Goal: Task Accomplishment & Management: Manage account settings

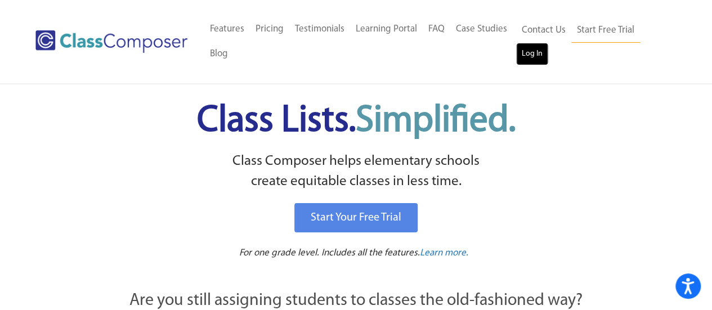
click at [536, 51] on link "Log In" at bounding box center [532, 54] width 32 height 23
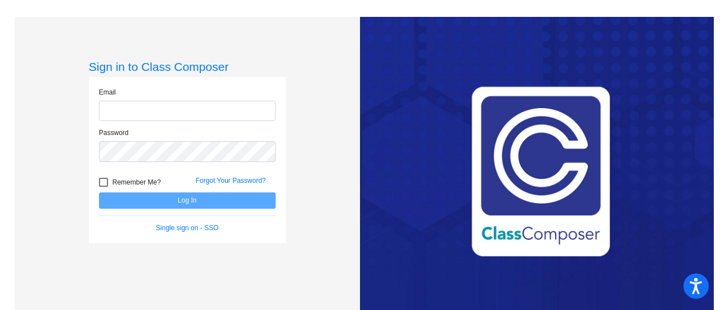
type input "[EMAIL_ADDRESS][PERSON_NAME][DOMAIN_NAME]"
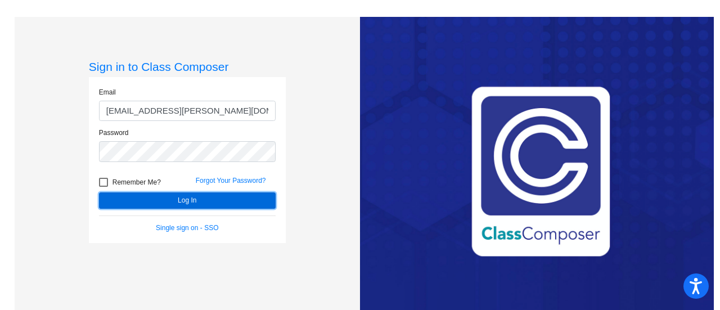
click at [192, 198] on button "Log In" at bounding box center [187, 200] width 177 height 16
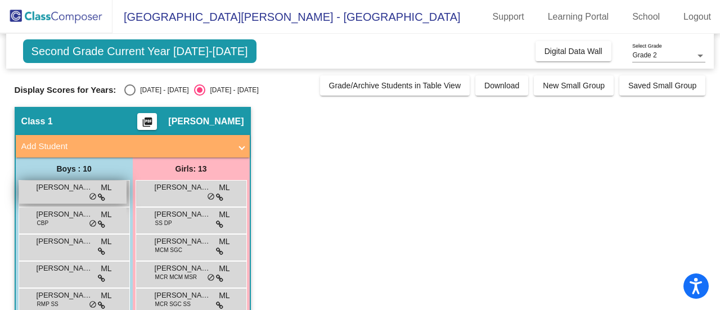
click at [78, 199] on div "Bodhi [PERSON_NAME] lock do_not_disturb_alt" at bounding box center [73, 192] width 108 height 23
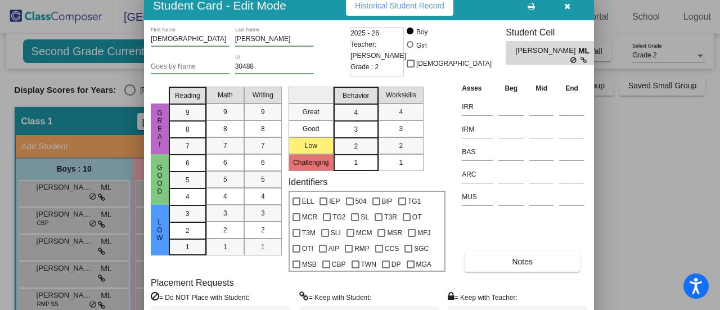
drag, startPoint x: 422, startPoint y: 16, endPoint x: 304, endPoint y: 7, distance: 118.0
click at [304, 7] on div "Student Card - Edit Mode Historical Student Record" at bounding box center [369, 5] width 450 height 29
click at [569, 6] on icon "button" at bounding box center [568, 6] width 6 height 8
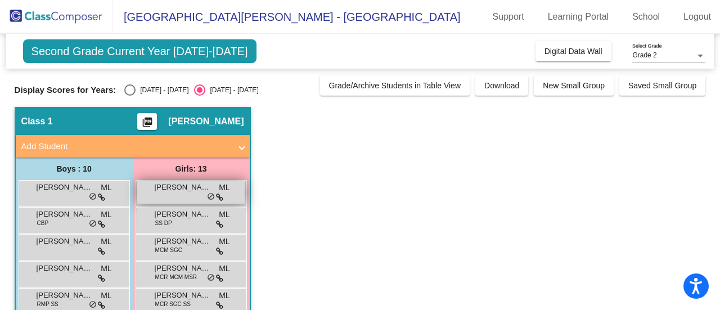
click at [191, 187] on span "Amaya Sharma" at bounding box center [183, 187] width 56 height 11
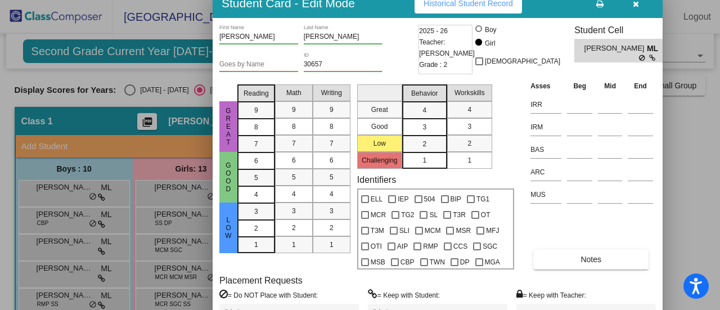
drag, startPoint x: 444, startPoint y: 15, endPoint x: 395, endPoint y: 4, distance: 50.2
click at [395, 4] on div "Student Card - Edit Mode Historical Student Record" at bounding box center [438, 3] width 450 height 29
click at [254, 90] on span "Reading" at bounding box center [256, 93] width 25 height 10
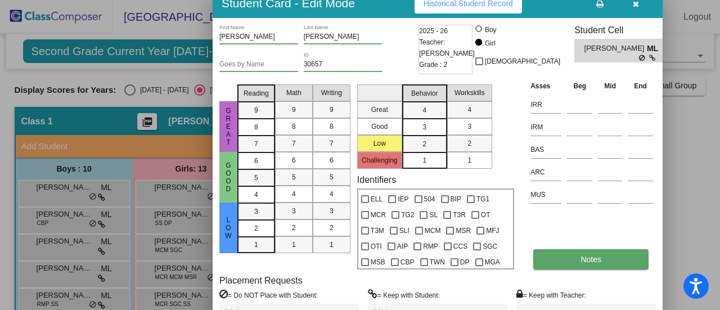
click at [596, 259] on span "Notes" at bounding box center [591, 259] width 21 height 9
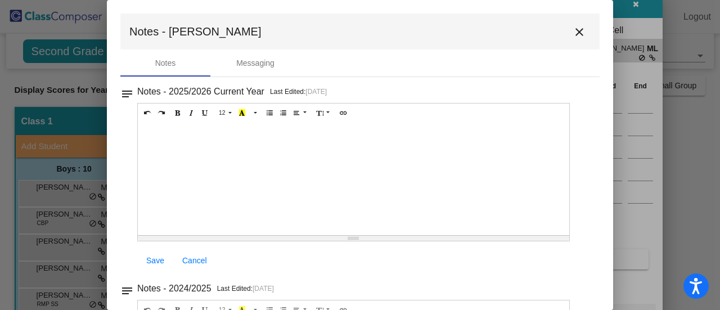
click at [581, 30] on button "close" at bounding box center [579, 31] width 23 height 23
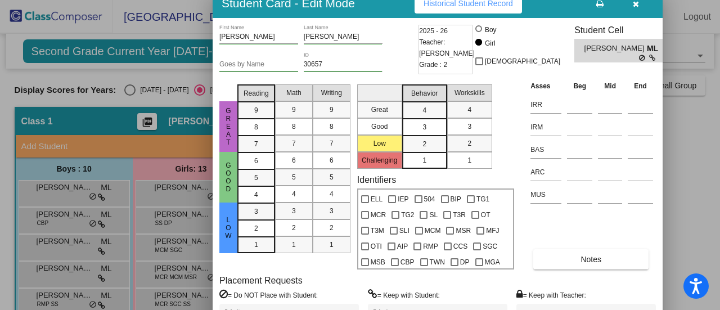
click at [634, 6] on icon "button" at bounding box center [636, 4] width 6 height 8
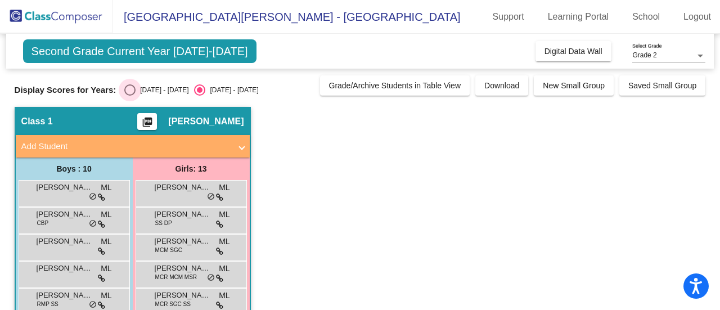
click at [133, 88] on div "Select an option" at bounding box center [129, 89] width 11 height 11
click at [130, 96] on input "2024 - 2025" at bounding box center [129, 96] width 1 height 1
radio input "true"
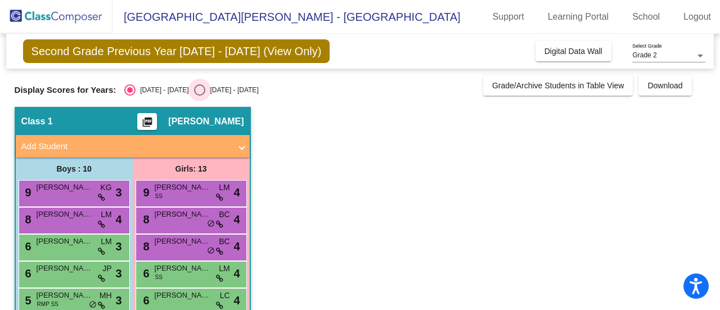
click at [194, 92] on div "Select an option" at bounding box center [199, 89] width 11 height 11
click at [199, 96] on input "2025 - 2026" at bounding box center [199, 96] width 1 height 1
radio input "true"
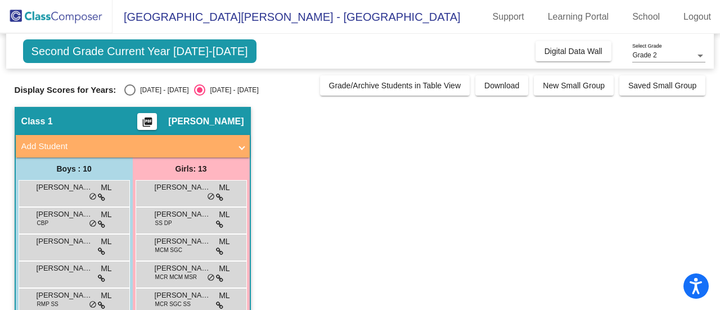
click at [132, 93] on div "Select an option" at bounding box center [129, 89] width 11 height 11
click at [130, 96] on input "2024 - 2025" at bounding box center [129, 96] width 1 height 1
radio input "true"
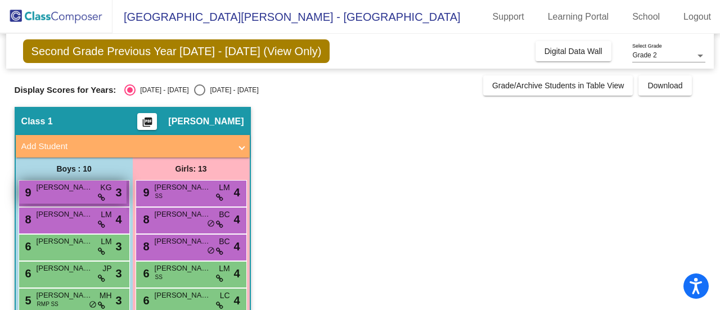
click at [74, 188] on span "George Zimbelman" at bounding box center [65, 187] width 56 height 11
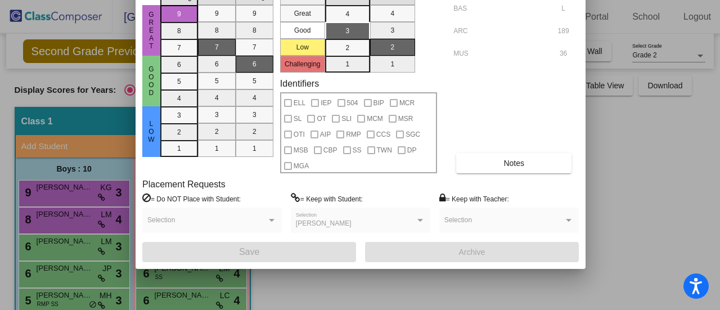
drag, startPoint x: 426, startPoint y: 17, endPoint x: 299, endPoint y: -90, distance: 165.7
click at [299, 0] on html "Accessibility Screen-Reader Guide, Feedback, and Issue Reporting | New window E…" at bounding box center [360, 155] width 720 height 310
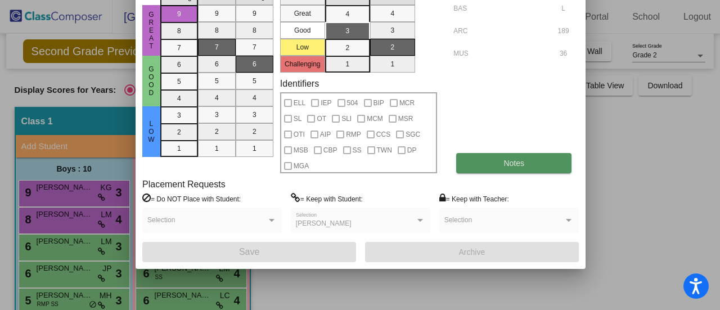
click at [496, 169] on button "Notes" at bounding box center [513, 163] width 115 height 20
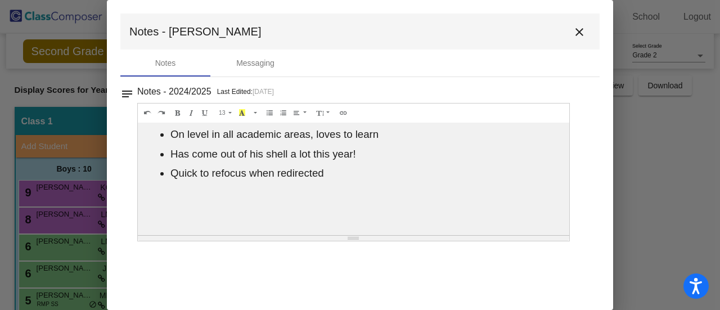
click at [582, 28] on mat-icon "close" at bounding box center [580, 32] width 14 height 14
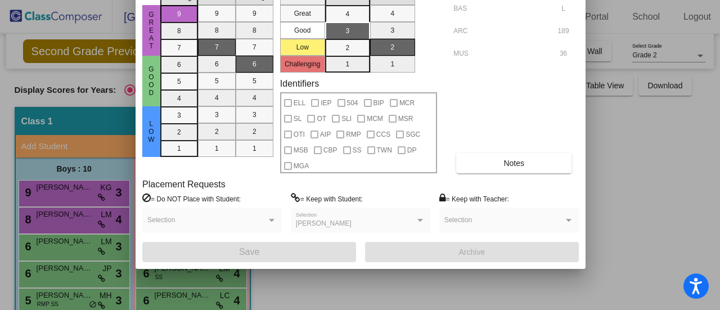
drag, startPoint x: 469, startPoint y: 84, endPoint x: 466, endPoint y: 150, distance: 66.5
click at [466, 150] on div "Asses Beg Mid End BAS L ARC 189 MUS 36 Notes" at bounding box center [515, 79] width 128 height 190
drag, startPoint x: 320, startPoint y: 239, endPoint x: 303, endPoint y: 293, distance: 56.6
click at [303, 293] on div "Student Card - View Only Historical Student Record George First Name Zimbelman …" at bounding box center [360, 155] width 720 height 310
click at [483, 93] on div "Asses Beg Mid End BAS L ARC 189 MUS 36 Notes" at bounding box center [515, 79] width 128 height 190
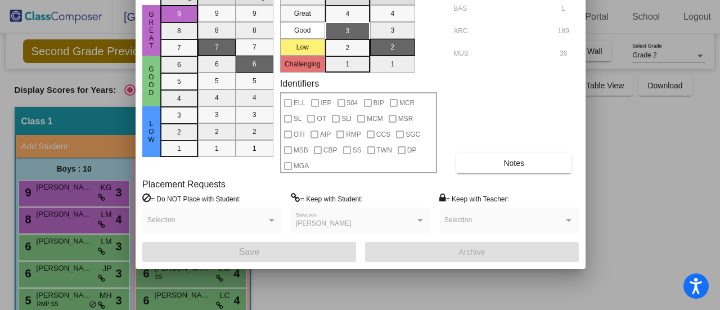
drag, startPoint x: 149, startPoint y: 2, endPoint x: 150, endPoint y: 39, distance: 37.2
click at [150, 39] on div "Great Good Low" at bounding box center [151, 79] width 18 height 190
click at [715, 143] on div at bounding box center [360, 155] width 720 height 310
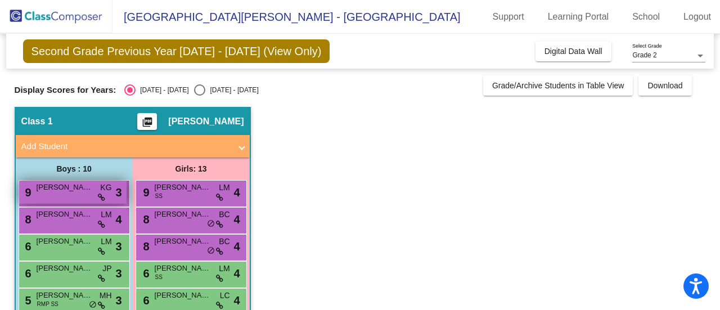
click at [81, 194] on div "9 George Zimbelman KG lock do_not_disturb_alt 3" at bounding box center [73, 192] width 108 height 23
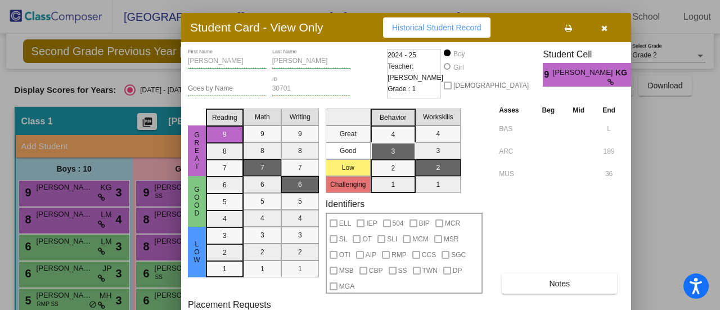
drag, startPoint x: 437, startPoint y: 16, endPoint x: 356, endPoint y: 29, distance: 81.5
click at [356, 29] on div "Student Card - View Only Historical Student Record" at bounding box center [406, 27] width 450 height 29
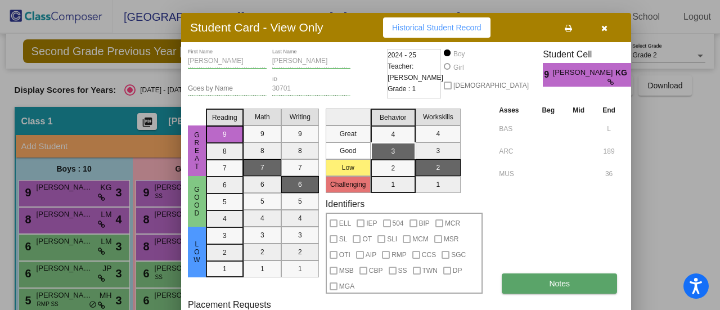
click at [580, 284] on button "Notes" at bounding box center [559, 284] width 115 height 20
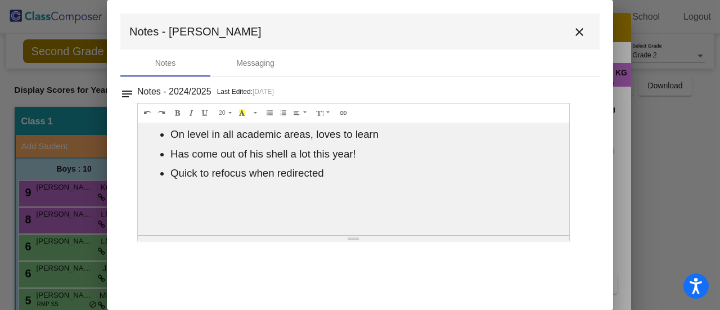
click at [582, 27] on mat-icon "close" at bounding box center [580, 32] width 14 height 14
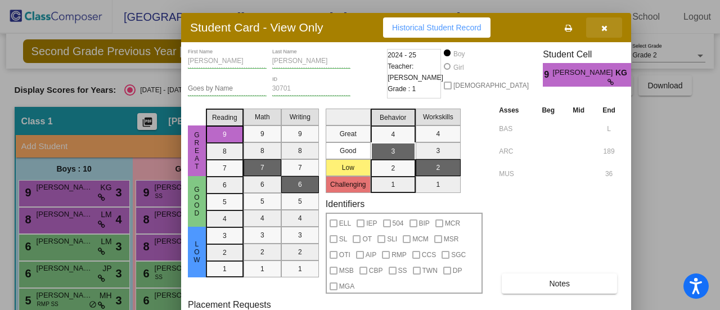
click at [614, 30] on button "button" at bounding box center [605, 27] width 36 height 20
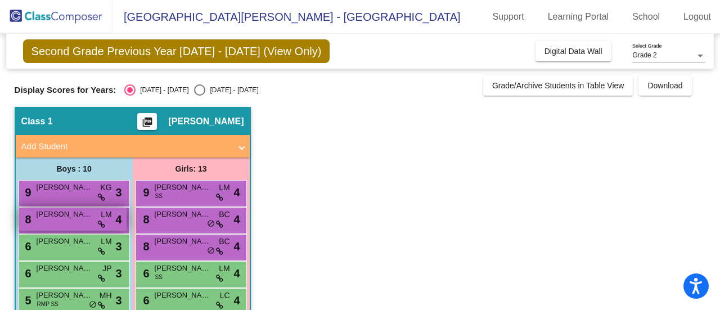
click at [81, 213] on span "Rhett Sampsel" at bounding box center [65, 214] width 56 height 11
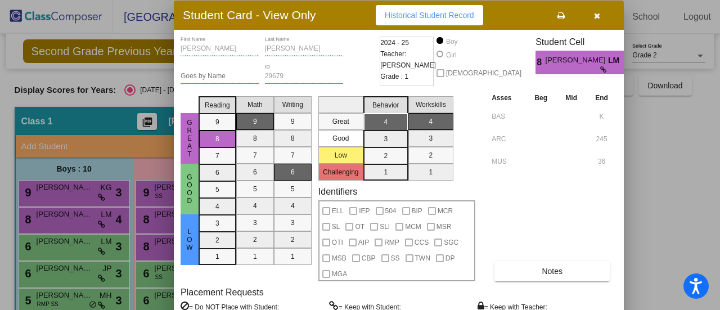
drag, startPoint x: 437, startPoint y: 14, endPoint x: 349, endPoint y: 14, distance: 87.8
click at [349, 14] on div "Student Card - View Only Historical Student Record" at bounding box center [399, 15] width 450 height 29
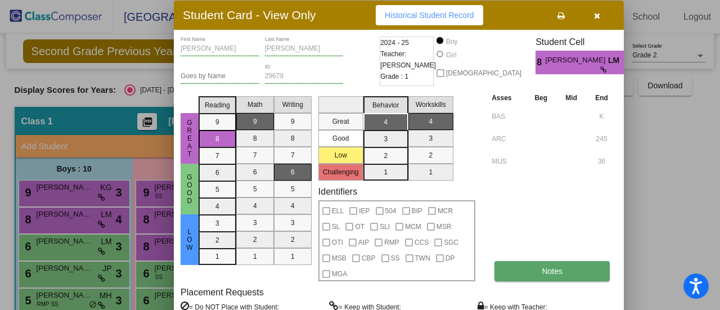
click at [539, 276] on button "Notes" at bounding box center [552, 271] width 115 height 20
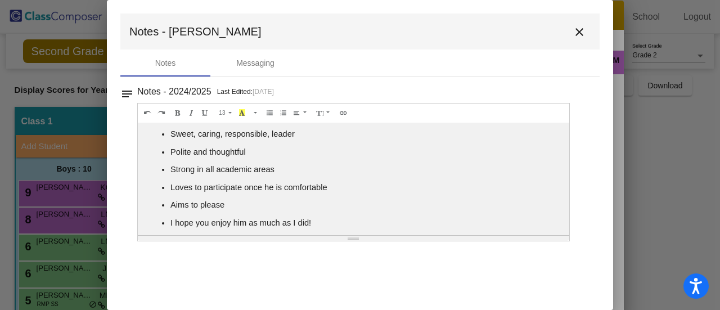
scroll to position [3, 0]
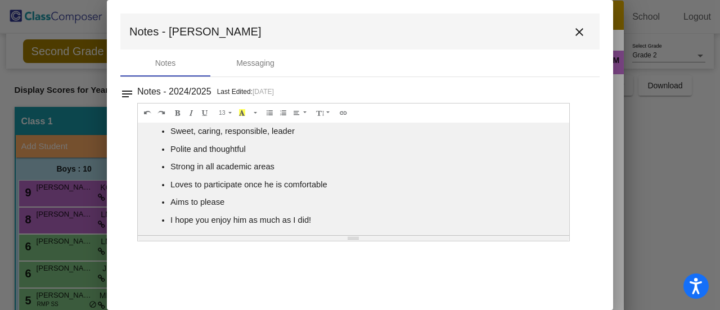
click at [589, 32] on button "close" at bounding box center [579, 31] width 23 height 23
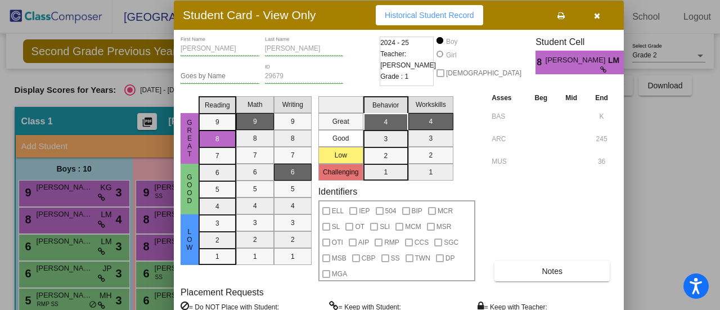
click at [605, 19] on button "button" at bounding box center [597, 15] width 36 height 20
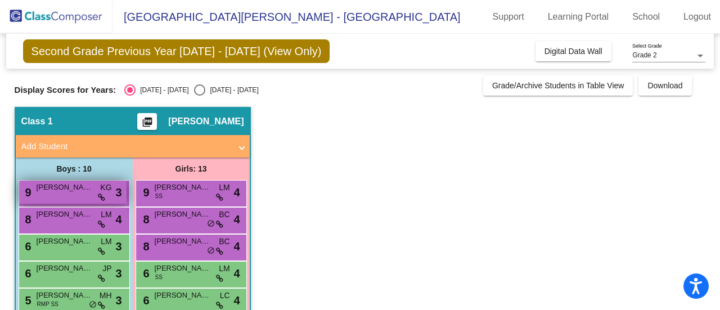
click at [66, 183] on span "George Zimbelman" at bounding box center [65, 187] width 56 height 11
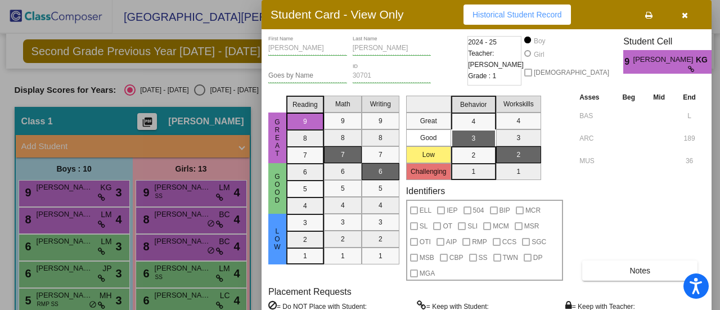
click at [693, 14] on button "button" at bounding box center [685, 15] width 36 height 20
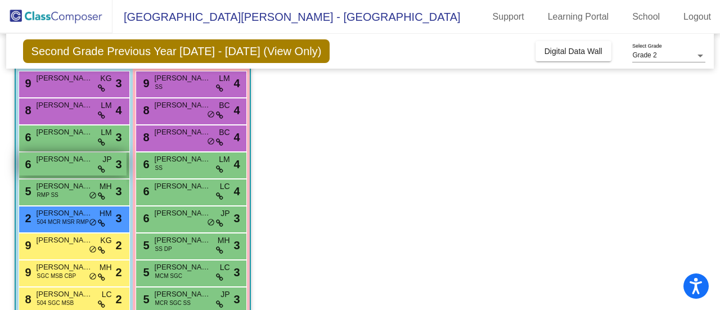
scroll to position [113, 0]
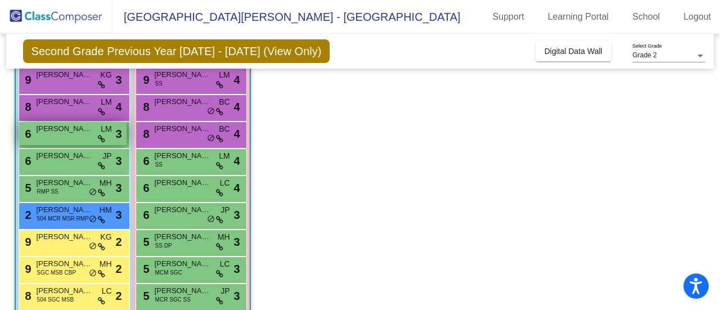
click at [71, 123] on span "Decker Resh" at bounding box center [65, 128] width 56 height 11
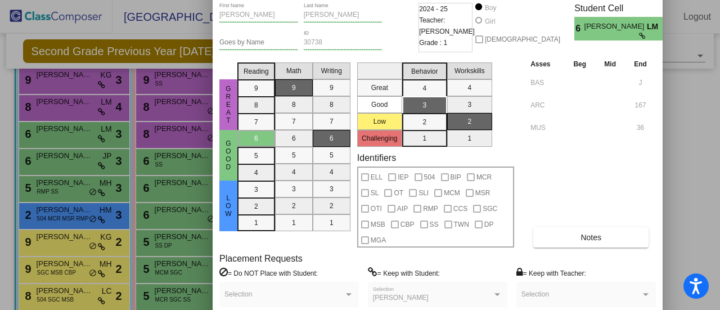
drag, startPoint x: 439, startPoint y: 14, endPoint x: 390, endPoint y: -20, distance: 59.2
click at [390, 0] on html "Accessibility Screen-Reader Guide, Feedback, and Issue Reporting | New window E…" at bounding box center [360, 155] width 720 height 310
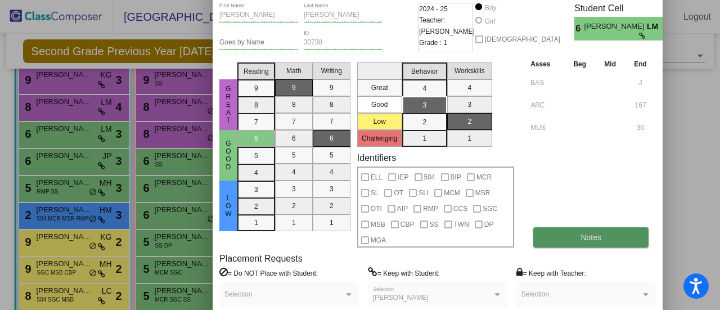
click at [570, 238] on button "Notes" at bounding box center [591, 237] width 115 height 20
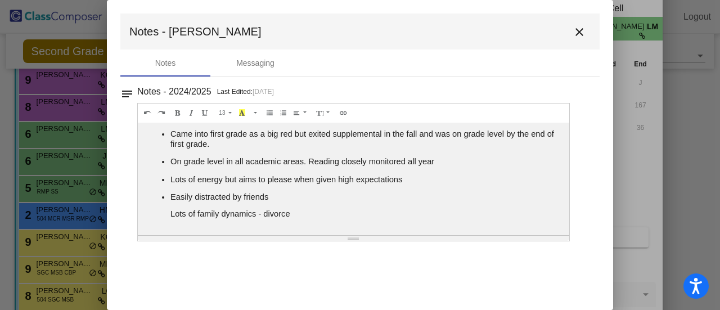
click at [582, 29] on mat-icon "close" at bounding box center [580, 32] width 14 height 14
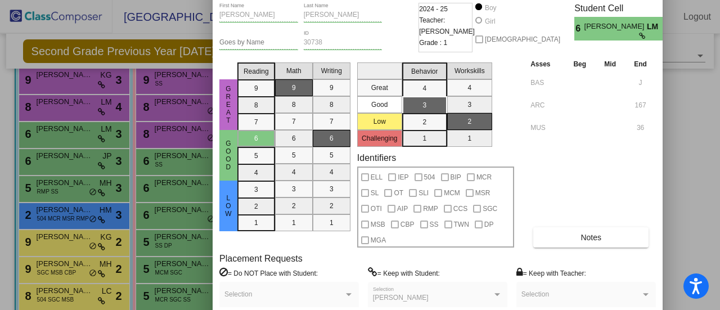
drag, startPoint x: 690, startPoint y: 159, endPoint x: 680, endPoint y: 160, distance: 9.6
click at [686, 160] on div at bounding box center [360, 155] width 720 height 310
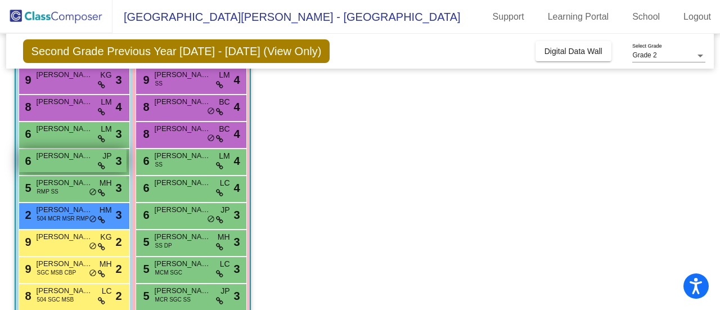
click at [63, 161] on div "6 Weston Wortendyke JP lock do_not_disturb_alt 3" at bounding box center [73, 160] width 108 height 23
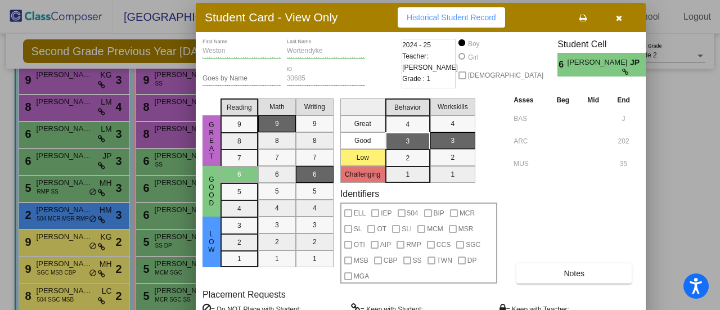
drag, startPoint x: 437, startPoint y: 10, endPoint x: 376, endPoint y: 12, distance: 60.9
click at [376, 12] on div "Student Card - View Only Historical Student Record" at bounding box center [421, 17] width 450 height 29
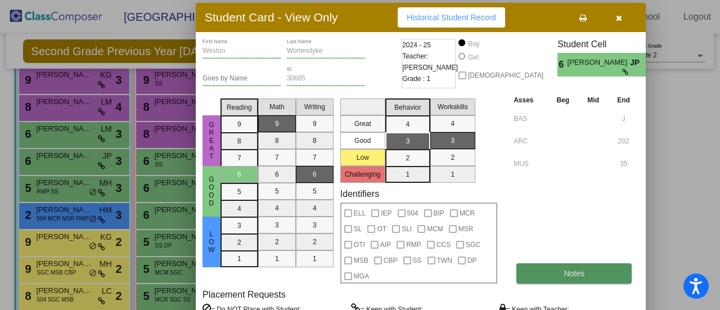
click at [576, 272] on span "Notes" at bounding box center [574, 273] width 21 height 9
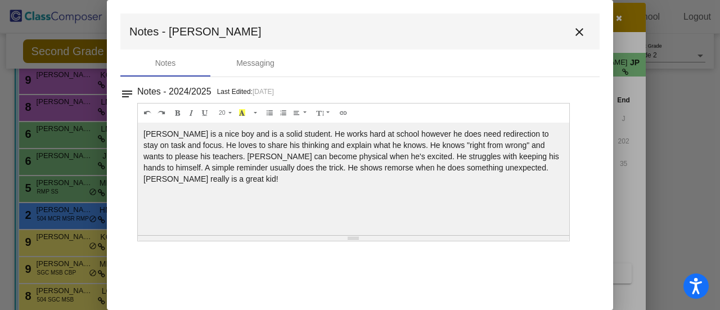
click at [585, 23] on button "close" at bounding box center [579, 31] width 23 height 23
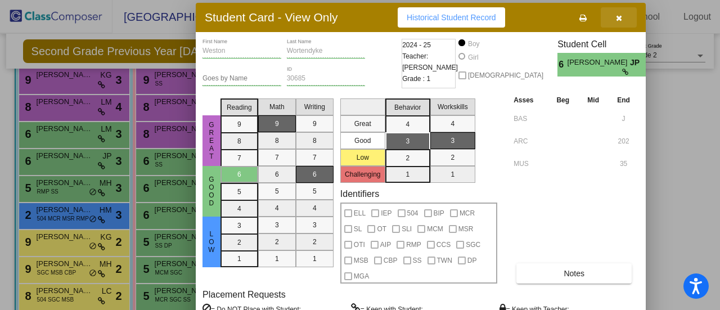
click at [619, 14] on icon "button" at bounding box center [619, 18] width 6 height 8
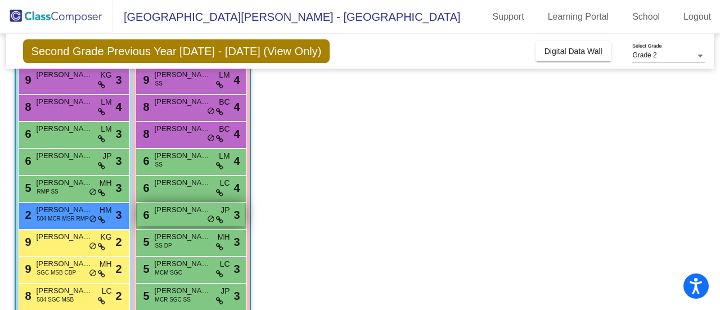
scroll to position [169, 0]
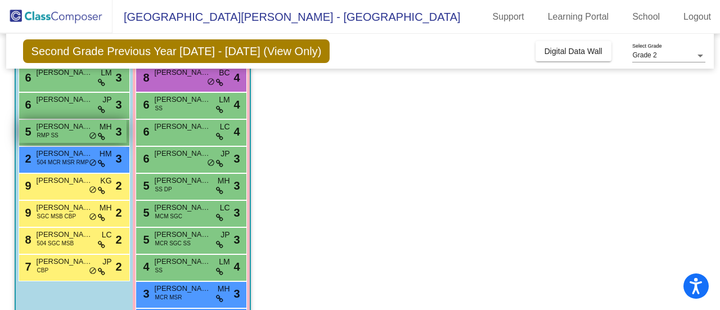
click at [73, 135] on div "5 Henry Hediger RMP SS MH lock do_not_disturb_alt 3" at bounding box center [73, 131] width 108 height 23
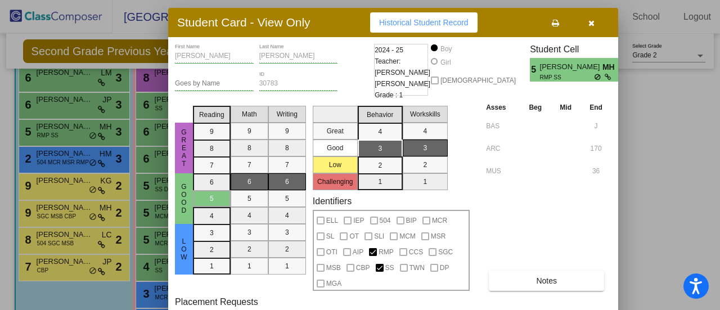
drag, startPoint x: 441, startPoint y: 15, endPoint x: 348, endPoint y: 23, distance: 93.8
click at [348, 23] on div "Student Card - View Only Historical Student Record" at bounding box center [393, 22] width 450 height 29
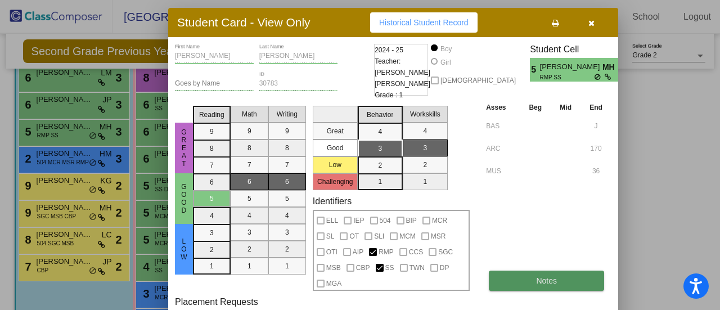
click at [593, 279] on button "Notes" at bounding box center [546, 281] width 115 height 20
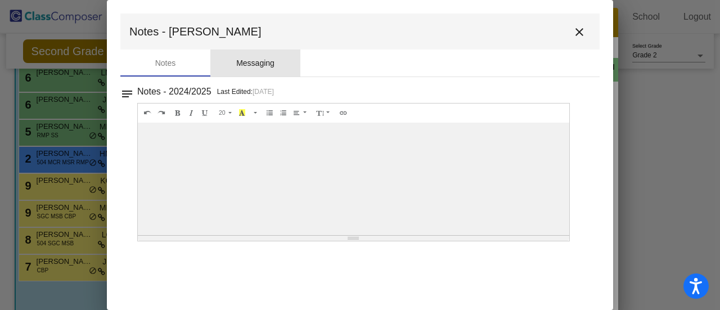
click at [242, 55] on div "Messaging" at bounding box center [256, 63] width 90 height 27
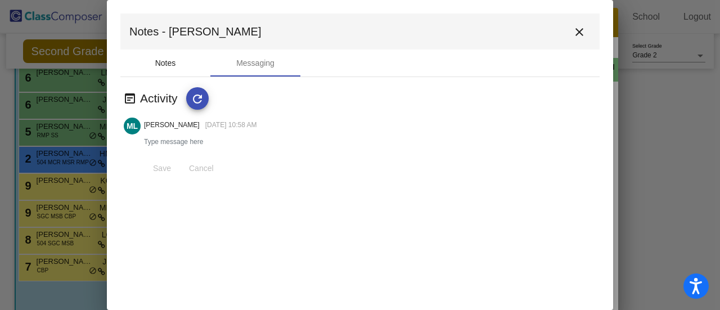
click at [173, 65] on div "Notes" at bounding box center [165, 63] width 21 height 12
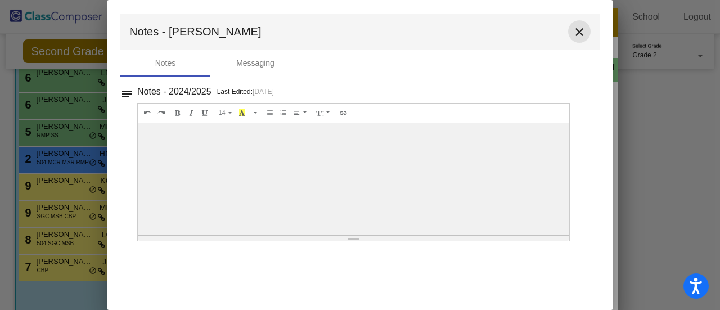
click at [579, 32] on mat-icon "close" at bounding box center [580, 32] width 14 height 14
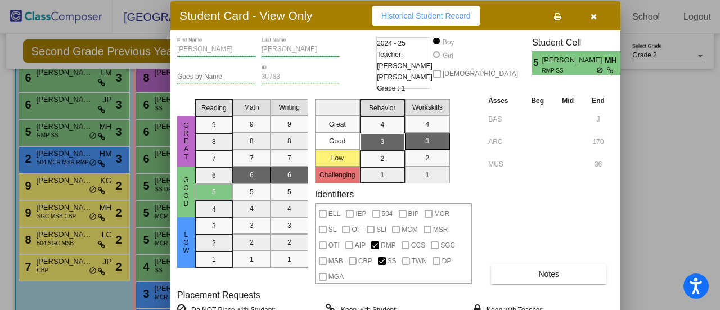
drag, startPoint x: 513, startPoint y: 22, endPoint x: 515, endPoint y: 15, distance: 7.1
click at [515, 15] on div "Student Card - View Only Historical Student Record" at bounding box center [396, 15] width 450 height 29
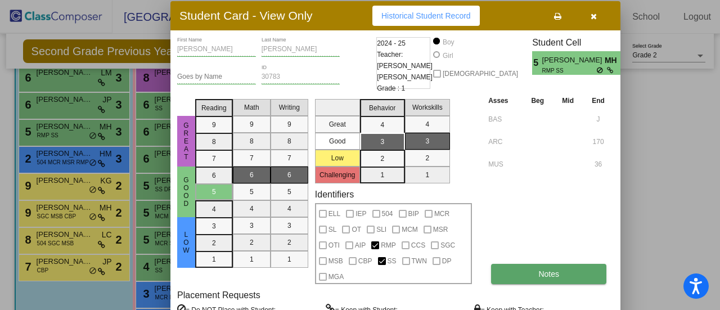
click at [542, 277] on button "Notes" at bounding box center [548, 274] width 115 height 20
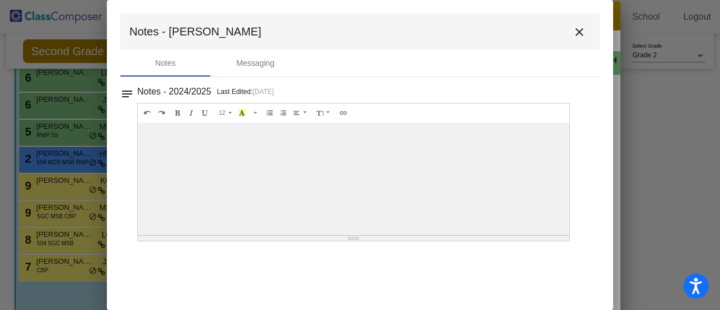
click at [241, 146] on div at bounding box center [354, 179] width 432 height 113
click at [582, 37] on mat-icon "close" at bounding box center [580, 32] width 14 height 14
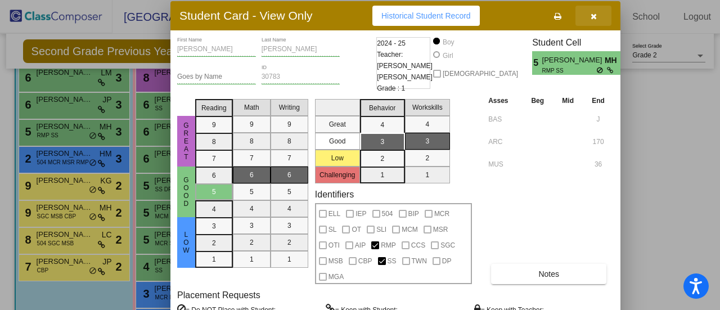
click at [594, 20] on button "button" at bounding box center [594, 16] width 36 height 20
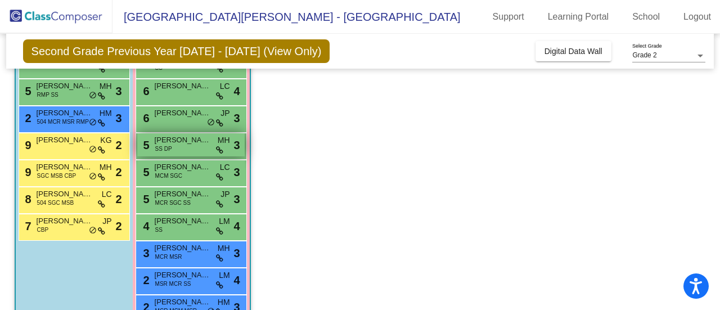
scroll to position [225, 0]
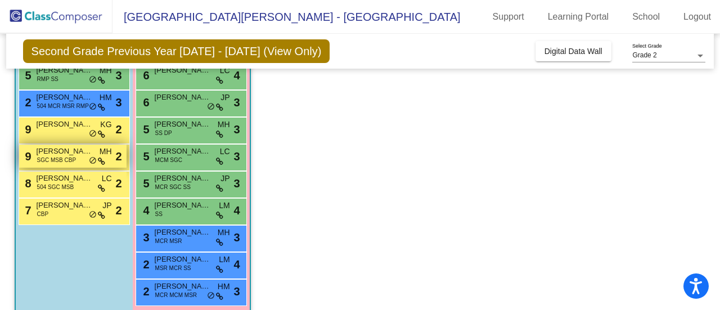
click at [64, 150] on span "Henry Saro" at bounding box center [65, 151] width 56 height 11
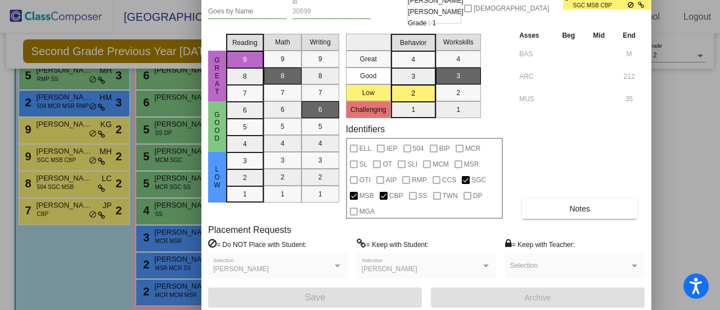
drag, startPoint x: 441, startPoint y: 16, endPoint x: 380, endPoint y: -48, distance: 88.0
click at [380, 0] on html "Accessibility Screen-Reader Guide, Feedback, and Issue Reporting | New window E…" at bounding box center [360, 155] width 720 height 310
click at [665, 162] on div at bounding box center [360, 155] width 720 height 310
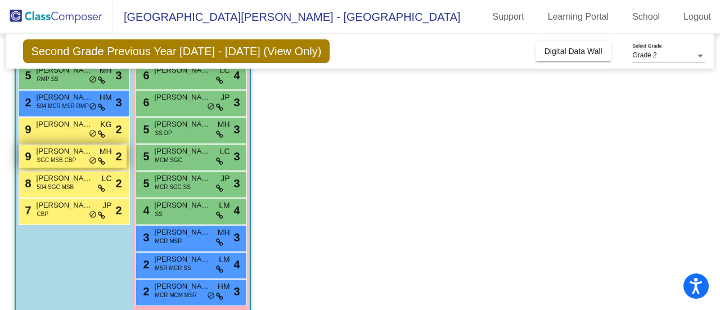
click at [58, 146] on span "Henry Saro" at bounding box center [65, 151] width 56 height 11
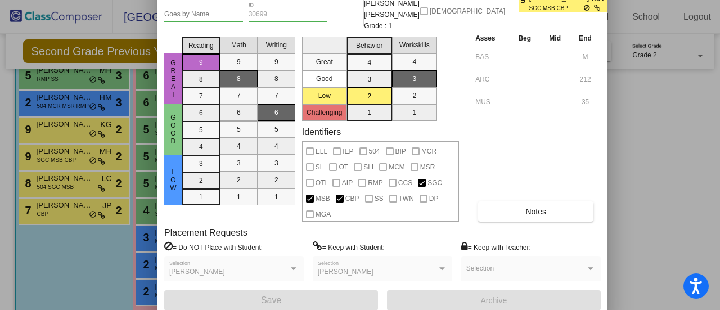
drag, startPoint x: 427, startPoint y: 13, endPoint x: 322, endPoint y: -48, distance: 121.3
click at [322, 0] on html "Accessibility Screen-Reader Guide, Feedback, and Issue Reporting | New window E…" at bounding box center [360, 155] width 720 height 310
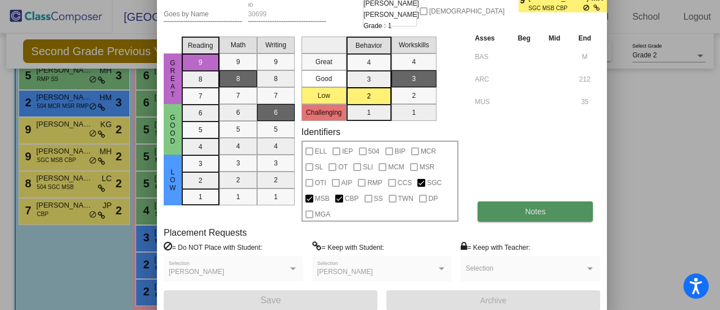
click at [539, 211] on span "Notes" at bounding box center [535, 211] width 21 height 9
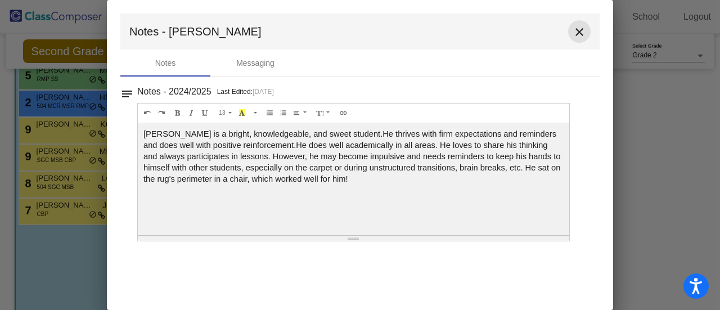
click at [583, 33] on mat-icon "close" at bounding box center [580, 32] width 14 height 14
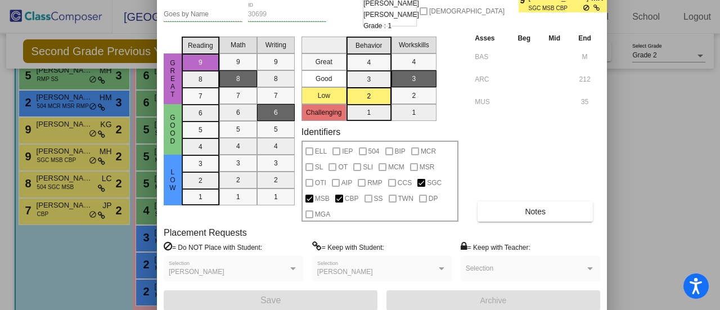
click at [643, 112] on div at bounding box center [360, 155] width 720 height 310
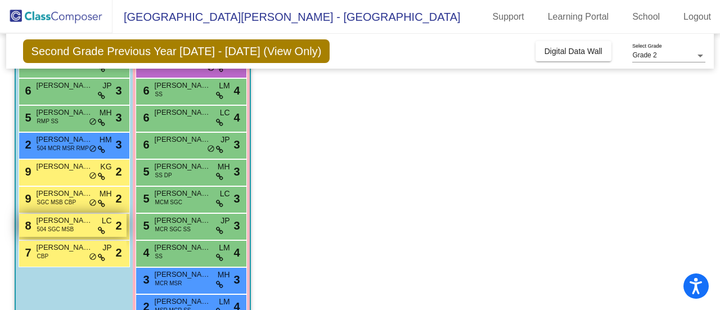
scroll to position [169, 0]
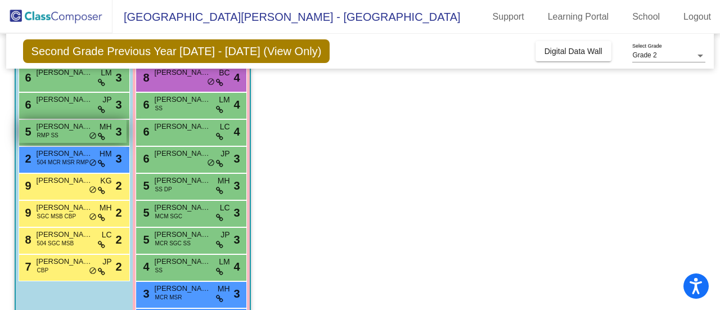
click at [69, 127] on span "Henry Hediger" at bounding box center [65, 126] width 56 height 11
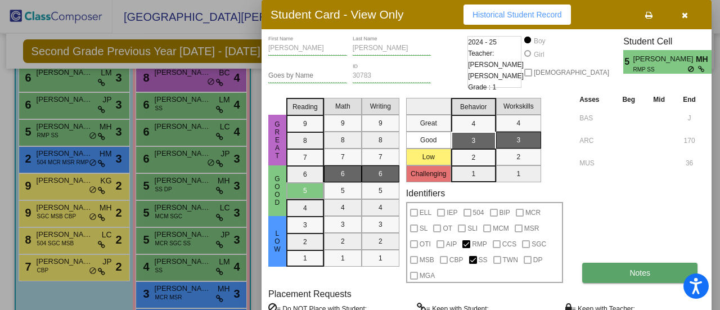
click at [644, 268] on span "Notes" at bounding box center [640, 272] width 21 height 9
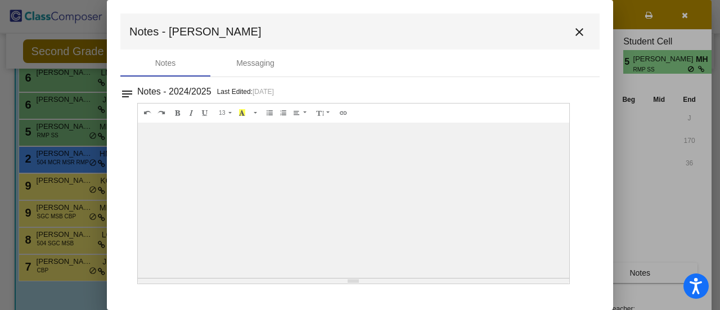
drag, startPoint x: 352, startPoint y: 235, endPoint x: 356, endPoint y: 280, distance: 44.6
click at [356, 280] on div "Resize" at bounding box center [354, 281] width 432 height 5
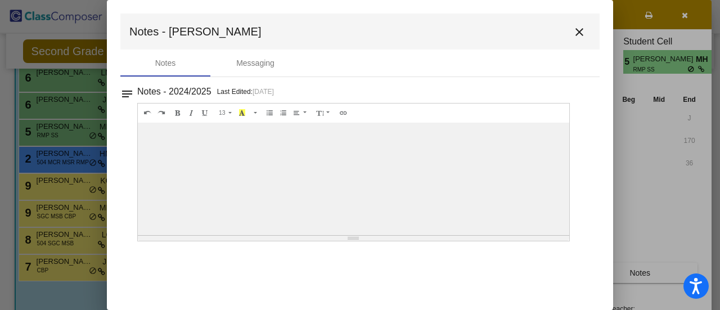
drag, startPoint x: 356, startPoint y: 280, endPoint x: 379, endPoint y: 152, distance: 129.8
click at [379, 152] on div "13 8 9 10 11 12 14 18 24 36 Background Color Transparent Select #ffff00 Text Co…" at bounding box center [353, 172] width 433 height 138
click at [379, 152] on div at bounding box center [354, 179] width 432 height 113
click at [292, 145] on div at bounding box center [354, 179] width 432 height 113
click at [272, 57] on div "Messaging" at bounding box center [255, 63] width 38 height 12
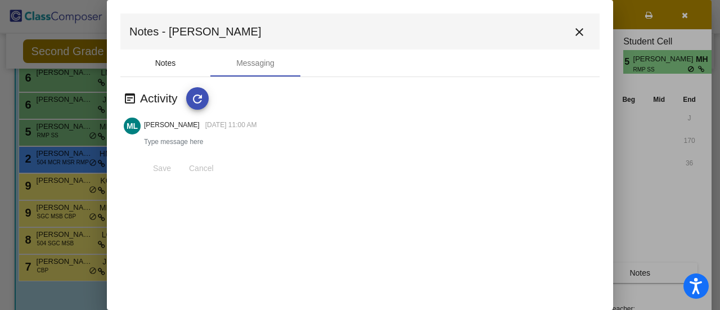
click at [146, 62] on div "Notes" at bounding box center [165, 63] width 90 height 27
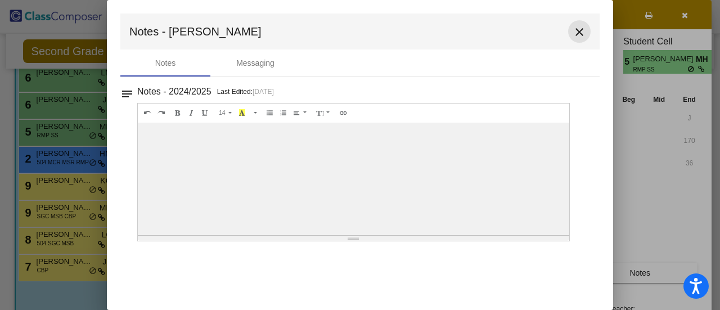
click at [583, 30] on mat-icon "close" at bounding box center [580, 32] width 14 height 14
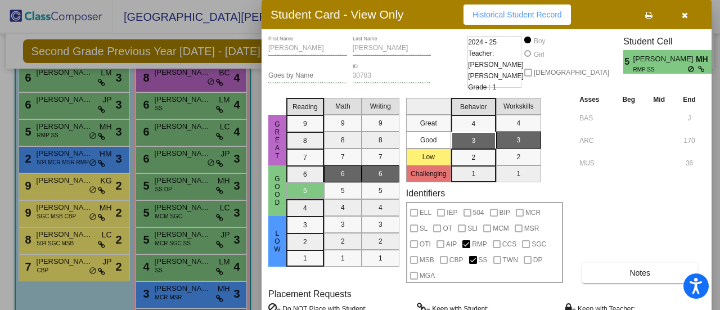
click at [681, 21] on button "button" at bounding box center [685, 15] width 36 height 20
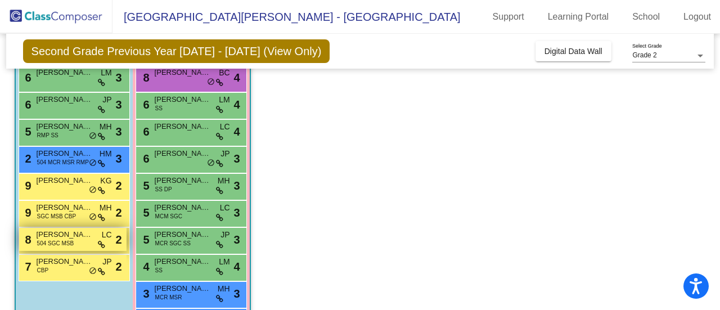
click at [60, 239] on span "504 SGC MSB" at bounding box center [55, 243] width 37 height 8
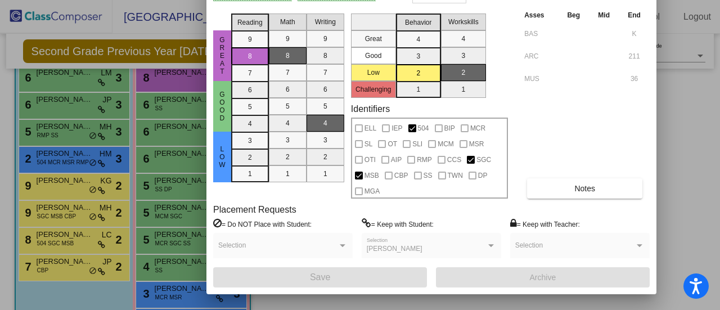
drag, startPoint x: 592, startPoint y: 17, endPoint x: 537, endPoint y: -65, distance: 99.0
click at [537, 0] on html "Accessibility Screen-Reader Guide, Feedback, and Issue Reporting | New window E…" at bounding box center [360, 155] width 720 height 310
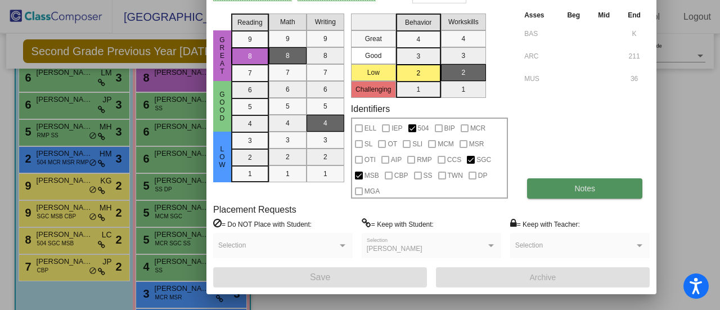
click at [560, 180] on button "Notes" at bounding box center [584, 188] width 115 height 20
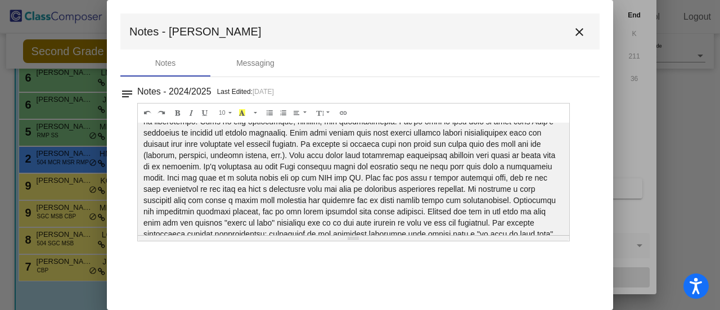
scroll to position [108, 0]
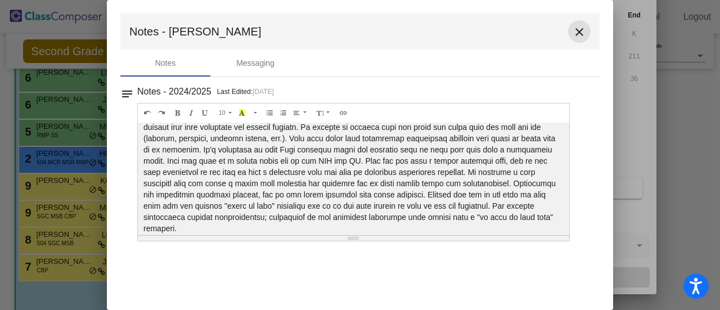
click at [582, 36] on mat-icon "close" at bounding box center [580, 32] width 14 height 14
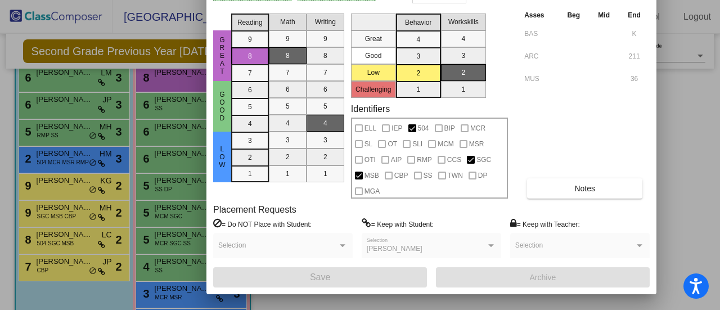
click at [684, 157] on div at bounding box center [360, 155] width 720 height 310
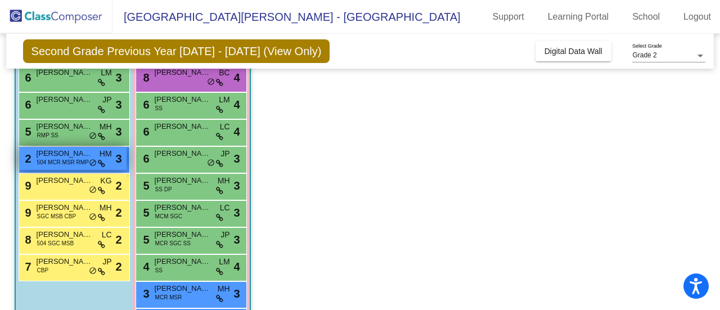
click at [70, 165] on span "504 MCR MSR RMP" at bounding box center [63, 162] width 52 height 8
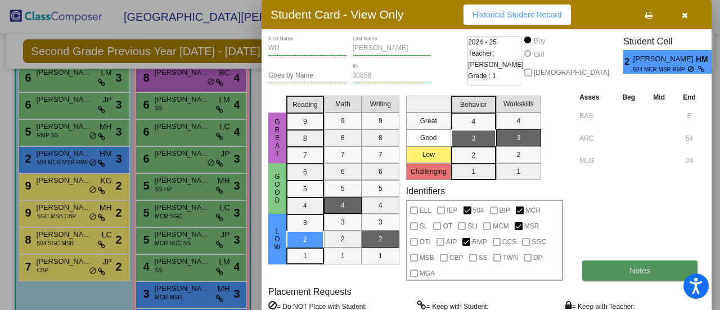
click at [602, 264] on button "Notes" at bounding box center [640, 271] width 115 height 20
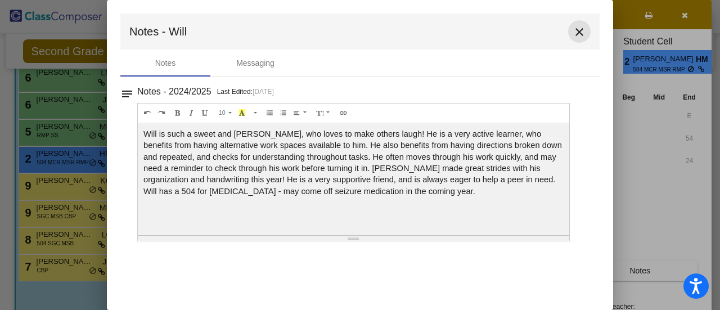
click at [581, 35] on mat-icon "close" at bounding box center [580, 32] width 14 height 14
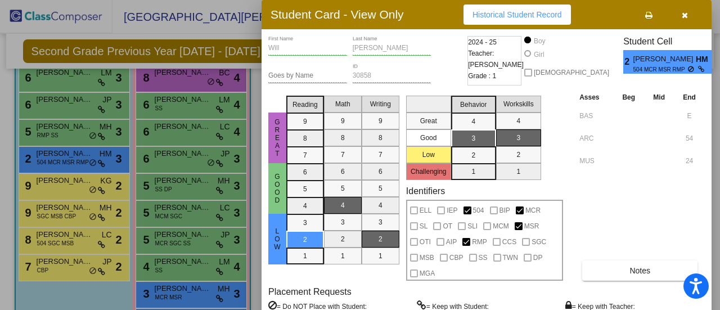
click at [683, 14] on icon "button" at bounding box center [685, 15] width 6 height 8
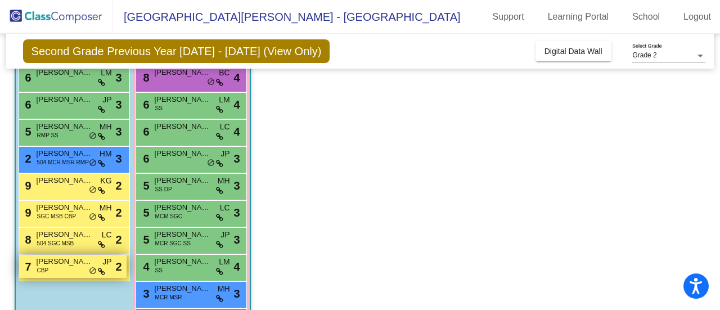
click at [82, 271] on div "7 Brady Weinstein CBP JP lock do_not_disturb_alt 2" at bounding box center [73, 266] width 108 height 23
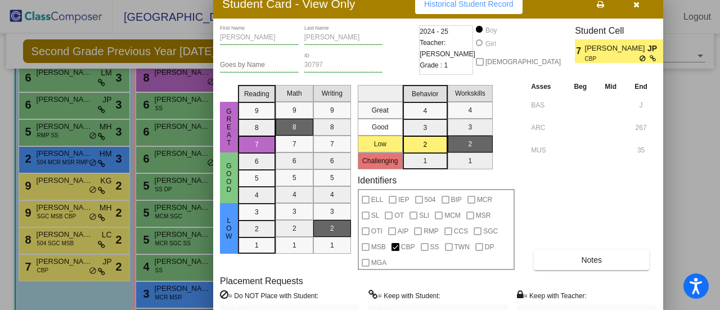
drag, startPoint x: 414, startPoint y: 6, endPoint x: 369, endPoint y: 9, distance: 44.6
click at [369, 9] on div "Student Card - View Only Historical Student Record" at bounding box center [438, 3] width 450 height 29
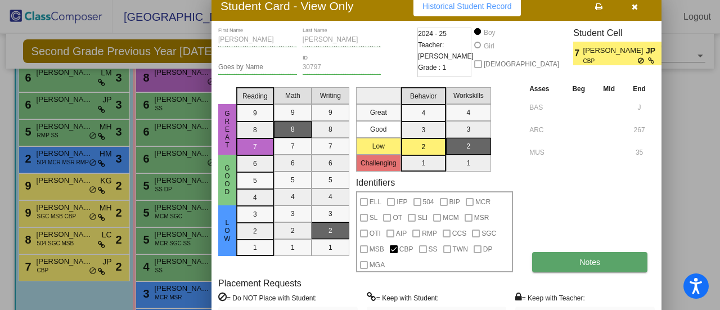
click at [597, 265] on span "Notes" at bounding box center [590, 262] width 21 height 9
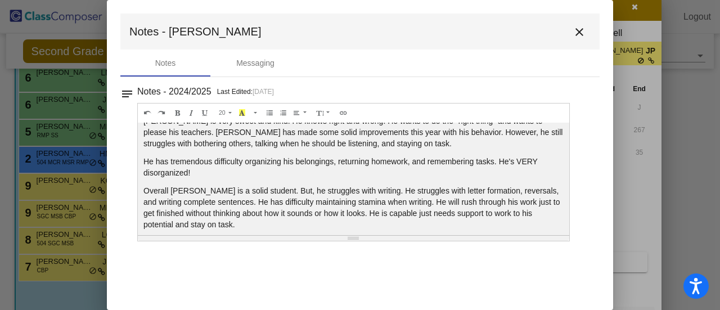
scroll to position [20, 0]
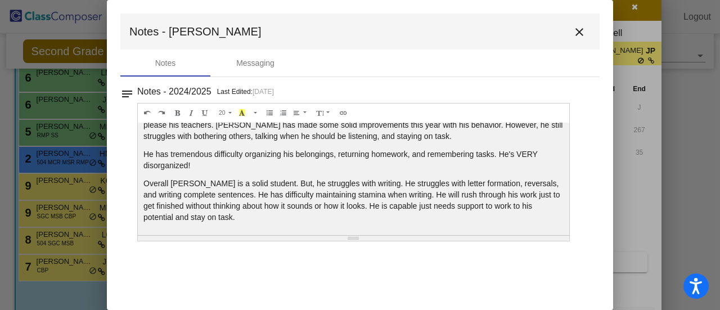
click at [583, 25] on mat-icon "close" at bounding box center [580, 32] width 14 height 14
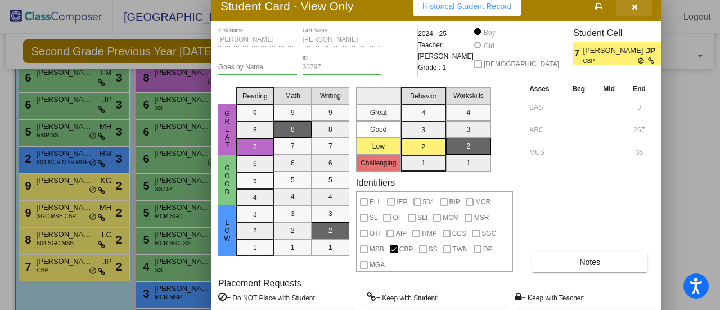
click at [641, 7] on button "button" at bounding box center [635, 6] width 36 height 20
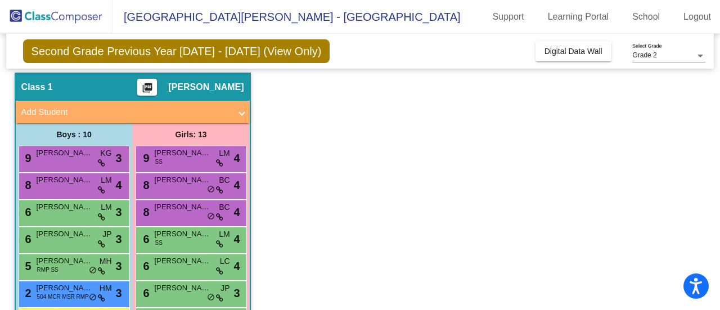
scroll to position [0, 0]
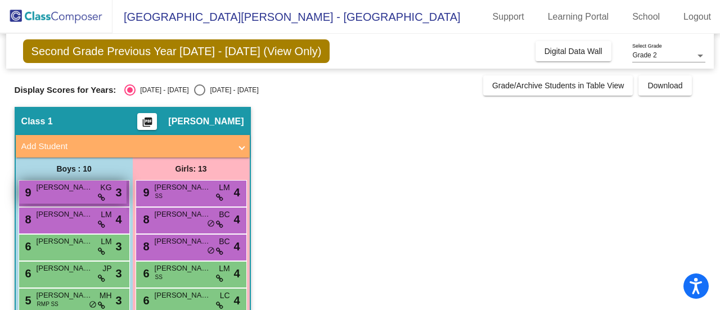
click at [74, 192] on span "George Zimbelman" at bounding box center [65, 187] width 56 height 11
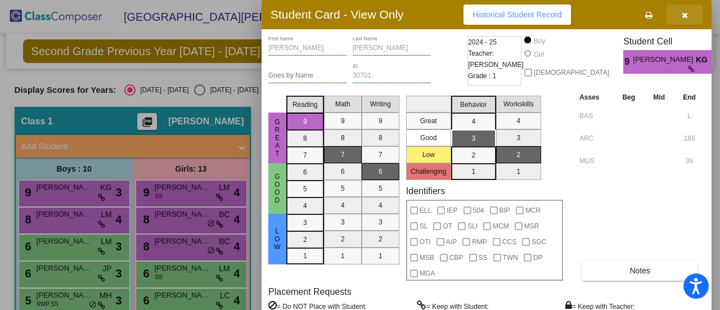
click at [692, 15] on button "button" at bounding box center [685, 15] width 36 height 20
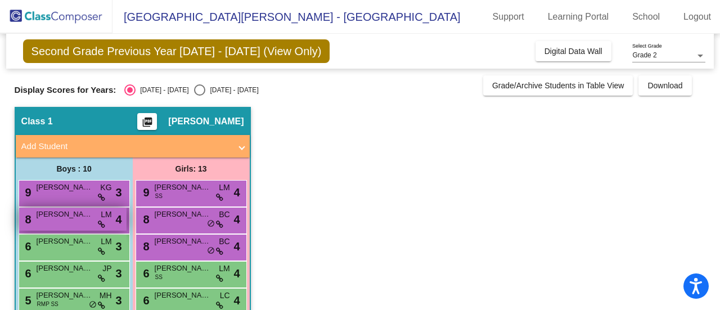
click at [45, 222] on div "8 Rhett Sampsel LM lock do_not_disturb_alt 4" at bounding box center [73, 219] width 108 height 23
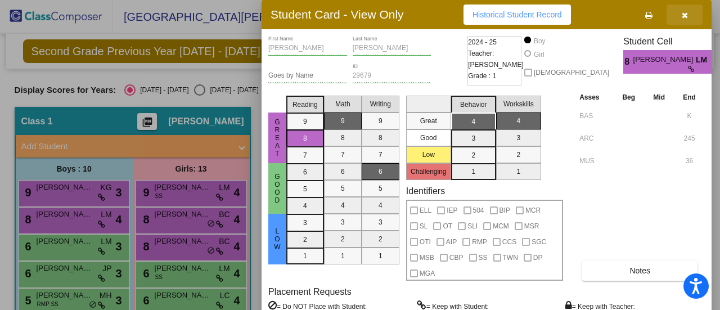
click at [693, 14] on button "button" at bounding box center [685, 15] width 36 height 20
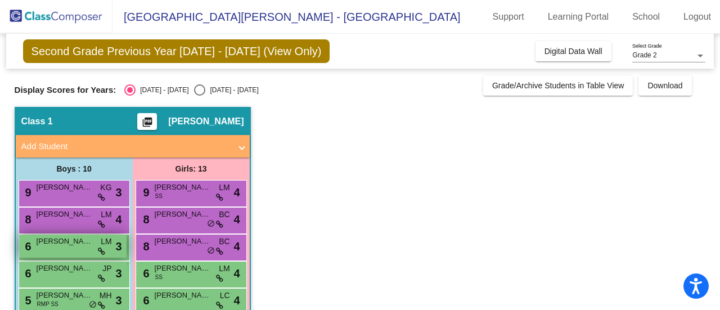
click at [42, 244] on span "Decker Resh" at bounding box center [65, 241] width 56 height 11
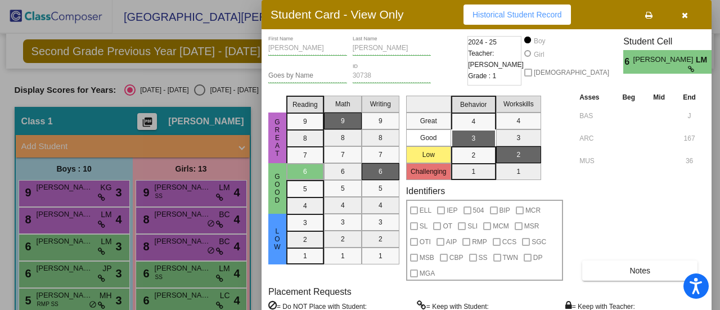
click at [690, 15] on button "button" at bounding box center [685, 15] width 36 height 20
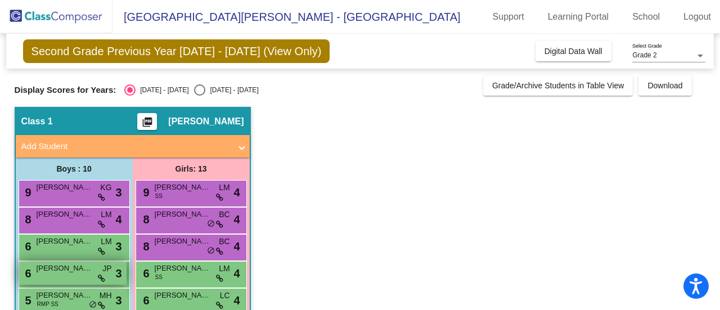
click at [68, 273] on span "Weston Wortendyke" at bounding box center [65, 268] width 56 height 11
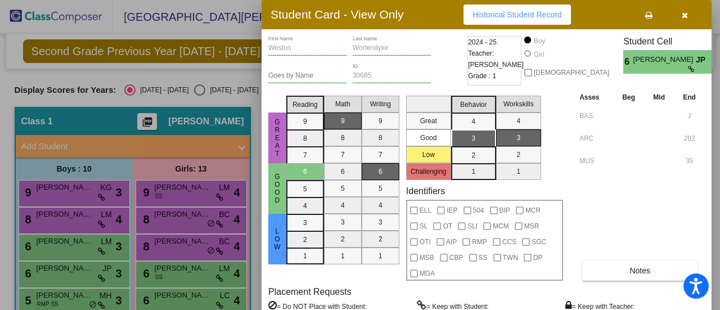
click at [691, 11] on button "button" at bounding box center [685, 15] width 36 height 20
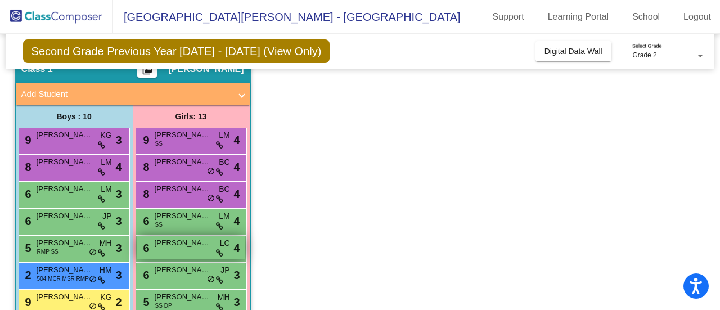
scroll to position [113, 0]
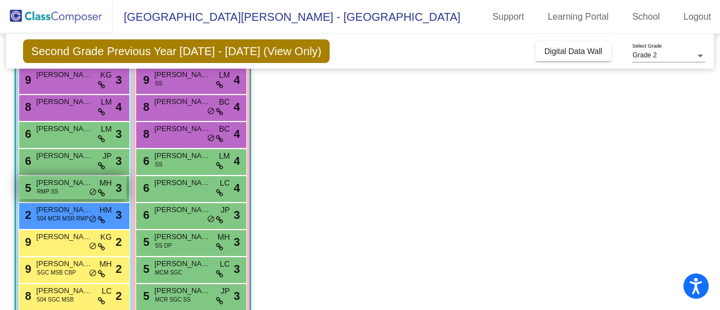
click at [60, 190] on div "5 Henry Hediger RMP SS MH lock do_not_disturb_alt 3" at bounding box center [73, 187] width 108 height 23
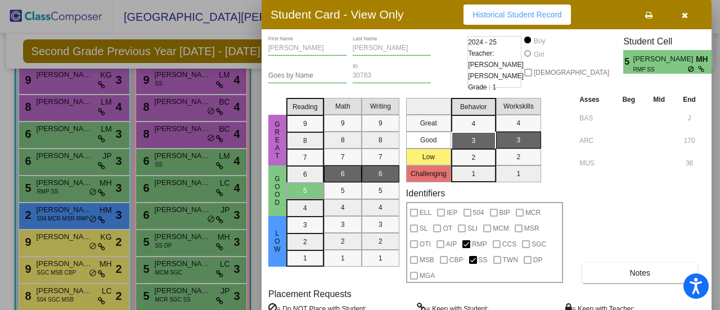
click at [686, 23] on button "button" at bounding box center [685, 15] width 36 height 20
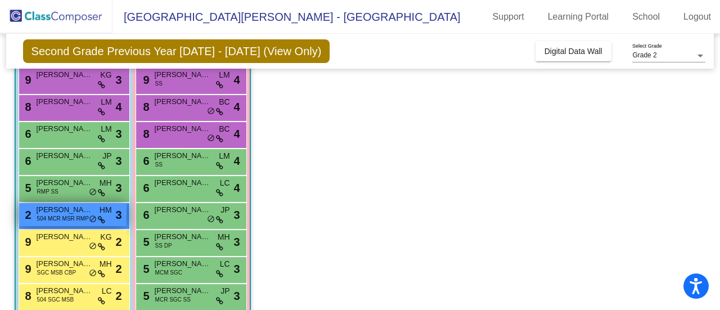
click at [56, 220] on span "504 MCR MSR RMP" at bounding box center [63, 218] width 52 height 8
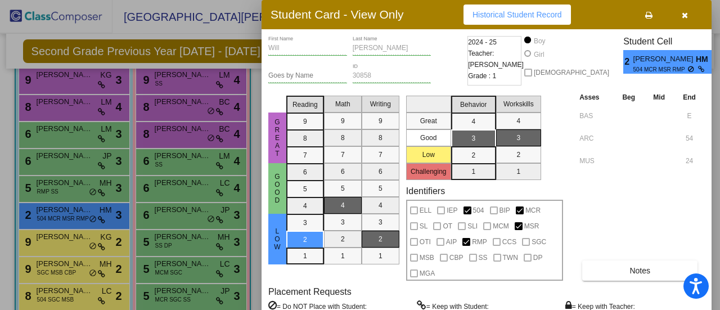
click at [700, 14] on button "button" at bounding box center [685, 15] width 36 height 20
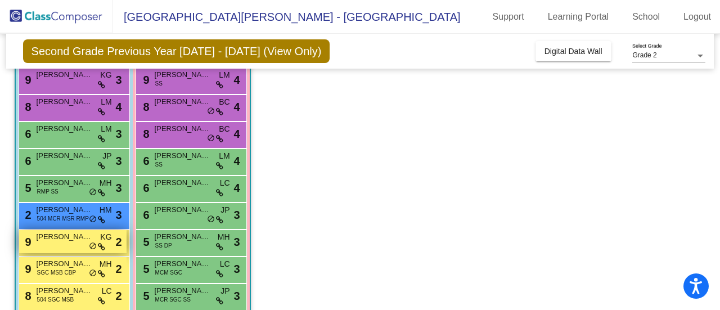
click at [63, 237] on span "Bodhi Tabak" at bounding box center [65, 236] width 56 height 11
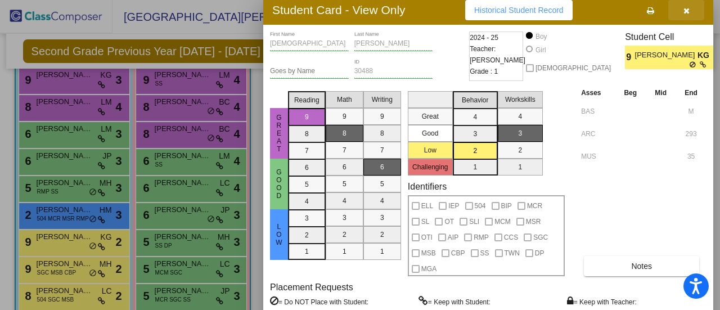
click at [689, 10] on icon "button" at bounding box center [687, 11] width 6 height 8
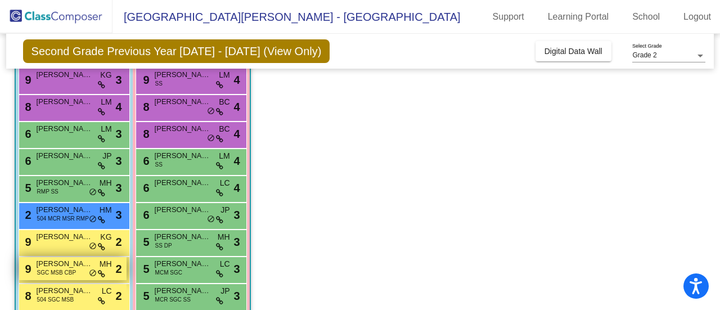
click at [50, 275] on span "SGC MSB CBP" at bounding box center [56, 272] width 39 height 8
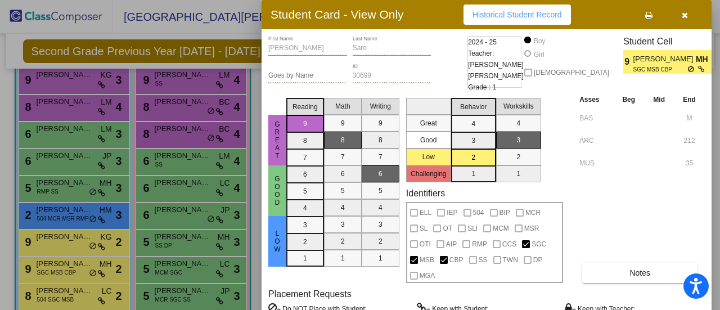
drag, startPoint x: 690, startPoint y: 8, endPoint x: 651, endPoint y: 28, distance: 43.8
click at [690, 8] on button "button" at bounding box center [685, 15] width 36 height 20
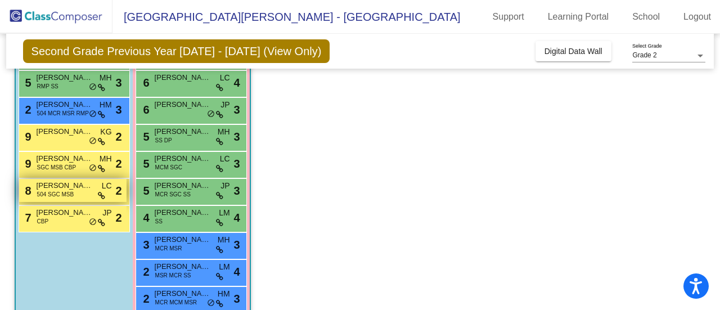
scroll to position [225, 0]
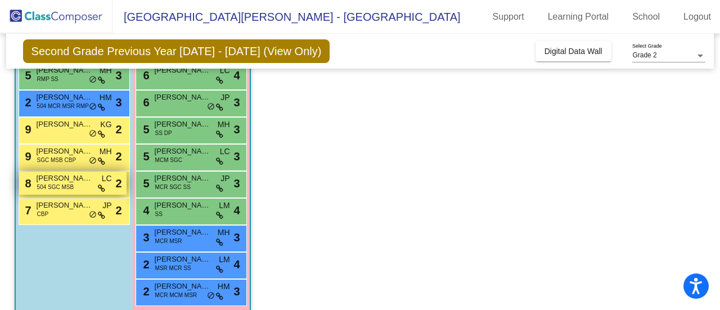
click at [62, 186] on span "504 SGC MSB" at bounding box center [55, 187] width 37 height 8
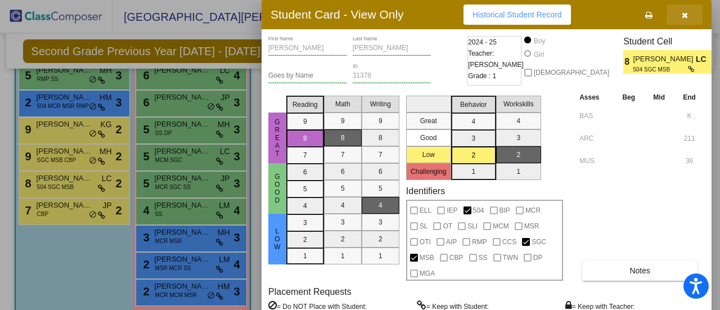
drag, startPoint x: 690, startPoint y: 19, endPoint x: 256, endPoint y: 163, distance: 457.4
click at [688, 19] on button "button" at bounding box center [685, 15] width 36 height 20
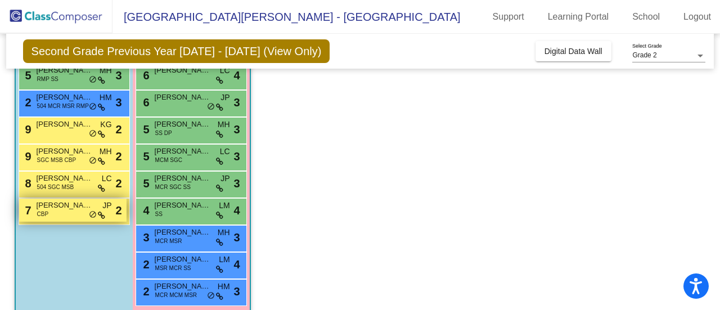
click at [54, 205] on span "Brady Weinstein" at bounding box center [65, 205] width 56 height 11
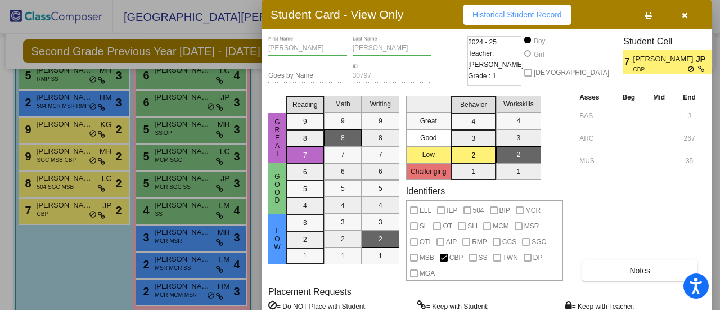
click at [689, 19] on button "button" at bounding box center [685, 15] width 36 height 20
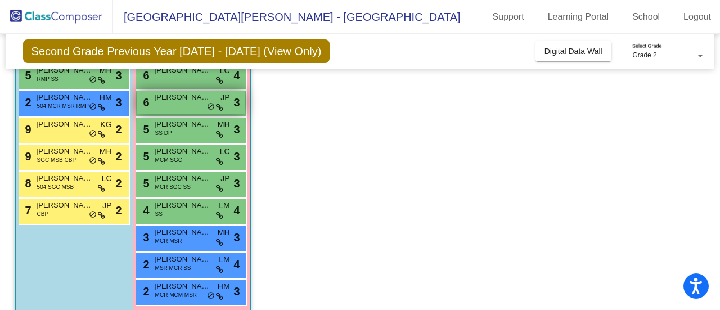
scroll to position [0, 0]
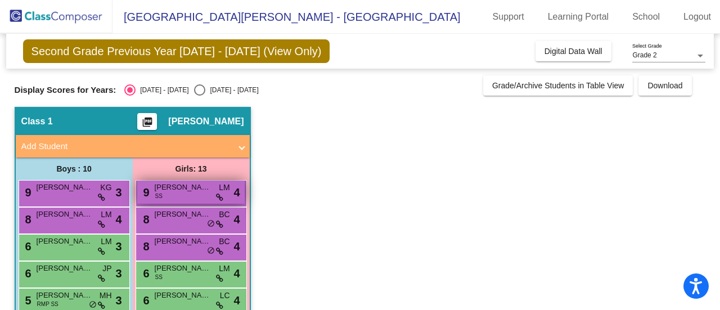
click at [175, 192] on span "Juliana Kestner" at bounding box center [183, 187] width 56 height 11
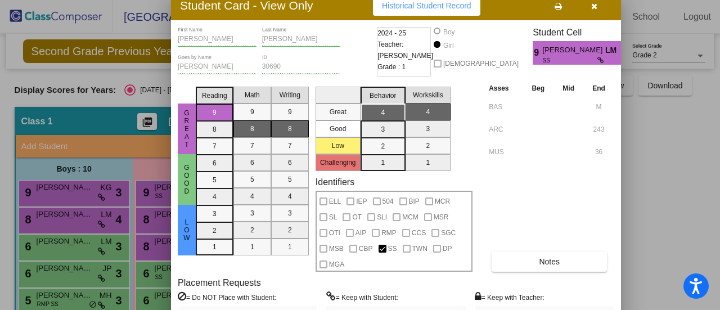
drag, startPoint x: 449, startPoint y: 22, endPoint x: 358, endPoint y: 16, distance: 90.8
click at [358, 16] on div "Student Card - View Only Historical Student Record" at bounding box center [396, 5] width 450 height 29
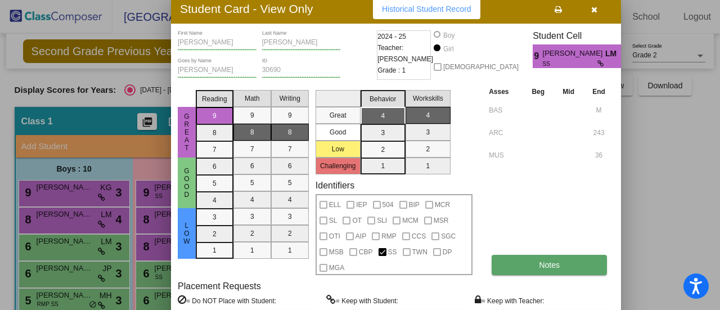
click at [558, 270] on button "Notes" at bounding box center [549, 265] width 115 height 20
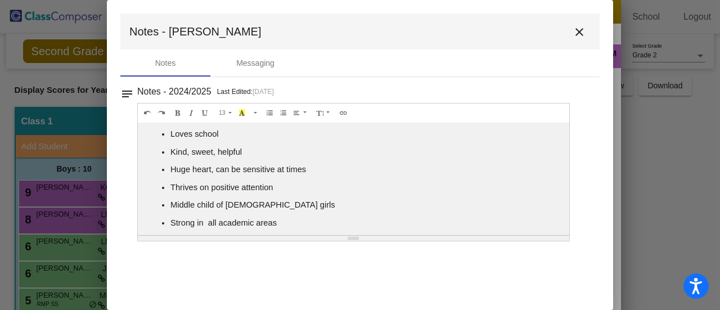
click at [580, 30] on mat-icon "close" at bounding box center [580, 32] width 14 height 14
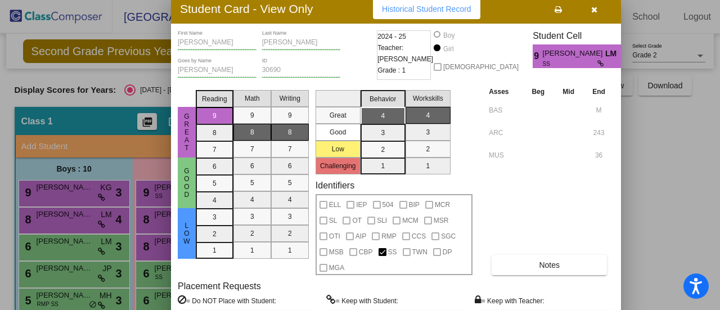
click at [607, 14] on button "button" at bounding box center [594, 9] width 36 height 20
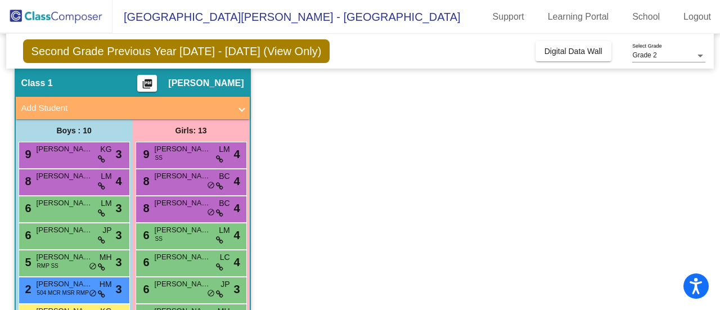
scroll to position [56, 0]
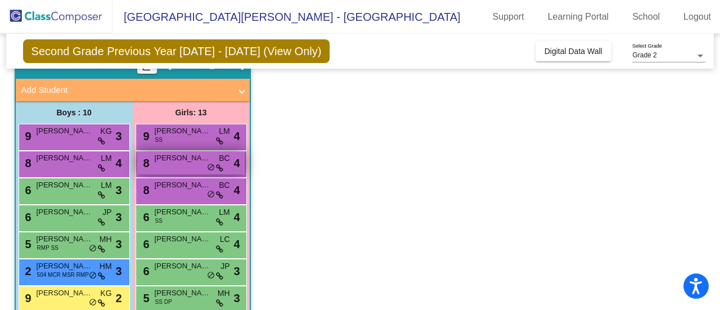
click at [179, 167] on div "8 Amaya Sharma BC lock do_not_disturb_alt 4" at bounding box center [191, 162] width 108 height 23
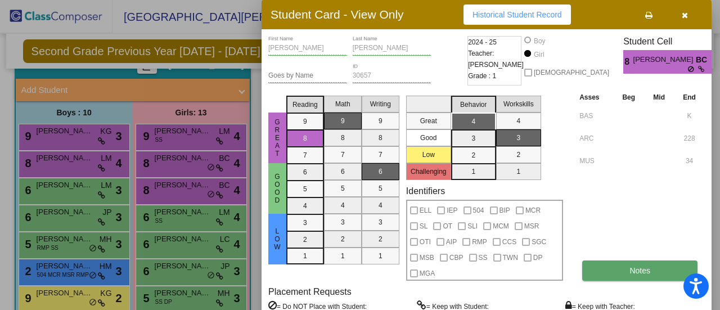
click at [642, 270] on span "Notes" at bounding box center [640, 270] width 21 height 9
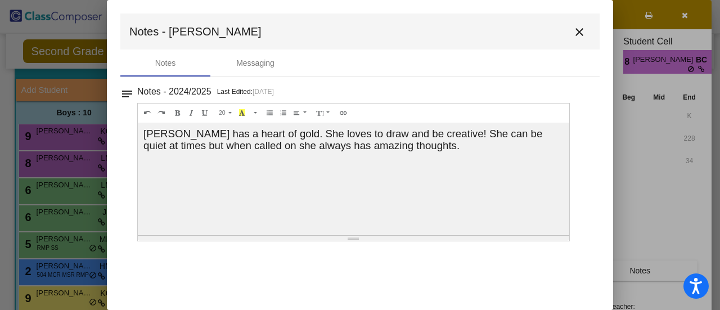
click at [578, 23] on button "close" at bounding box center [579, 31] width 23 height 23
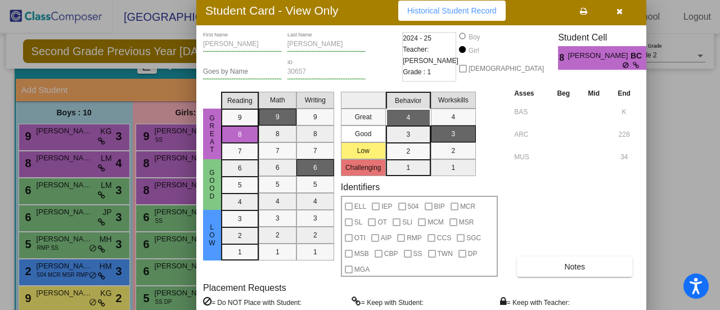
drag, startPoint x: 589, startPoint y: 15, endPoint x: 527, endPoint y: 20, distance: 61.5
click at [527, 20] on div "Student Card - View Only Historical Student Record" at bounding box center [421, 10] width 450 height 29
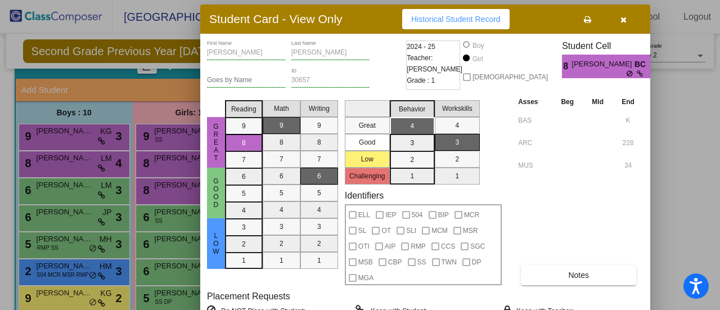
click at [625, 21] on icon "button" at bounding box center [624, 20] width 6 height 8
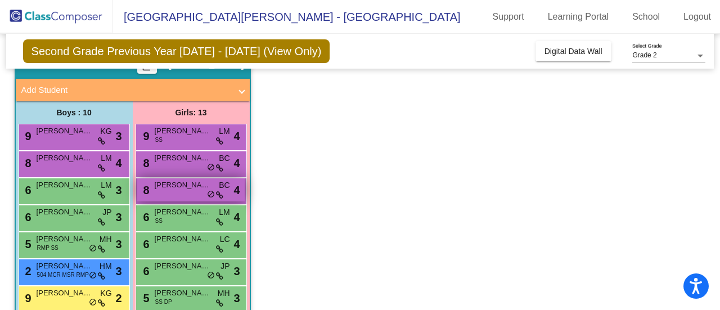
click at [160, 189] on span "Heidi Vizmeg" at bounding box center [183, 185] width 56 height 11
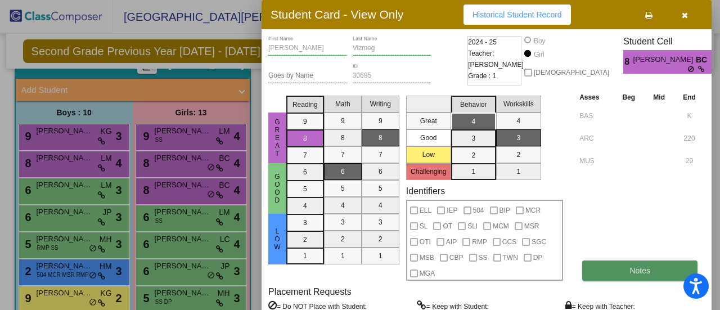
click at [644, 270] on span "Notes" at bounding box center [640, 270] width 21 height 9
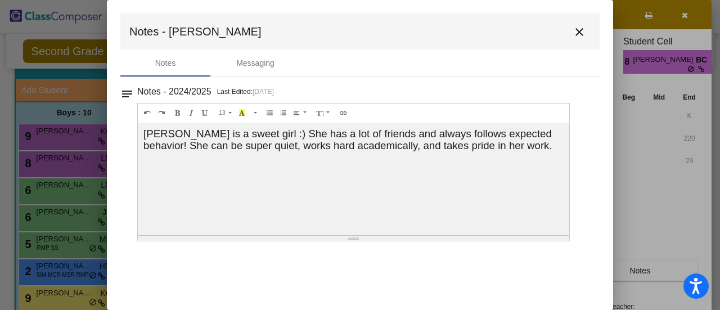
click at [584, 28] on mat-icon "close" at bounding box center [580, 32] width 14 height 14
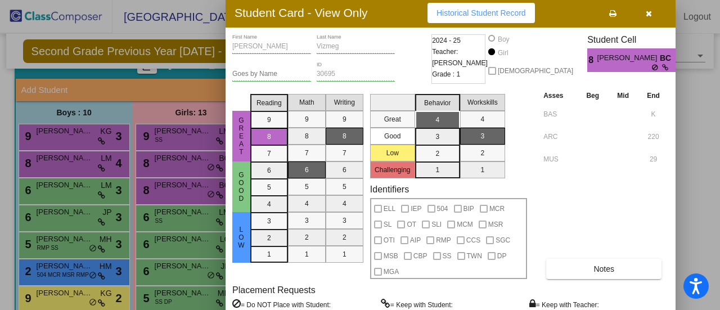
drag, startPoint x: 597, startPoint y: 21, endPoint x: 561, endPoint y: 20, distance: 36.1
click at [561, 20] on div "Student Card - View Only Historical Student Record" at bounding box center [451, 12] width 450 height 29
click at [661, 12] on button "button" at bounding box center [649, 13] width 36 height 20
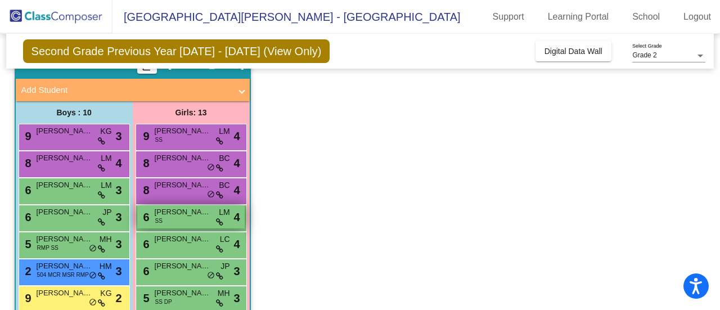
click at [183, 205] on div "6 Madison Gough SS LM lock do_not_disturb_alt 4" at bounding box center [191, 216] width 108 height 23
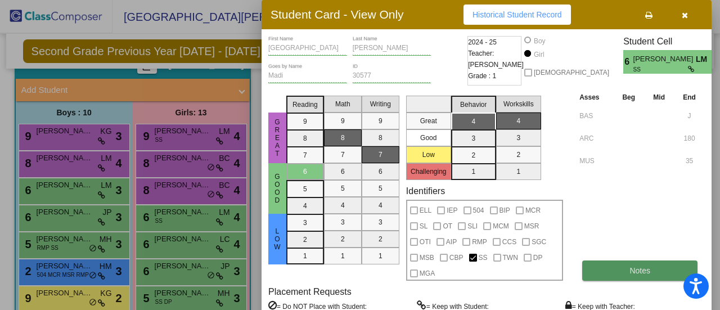
click at [620, 275] on button "Notes" at bounding box center [640, 271] width 115 height 20
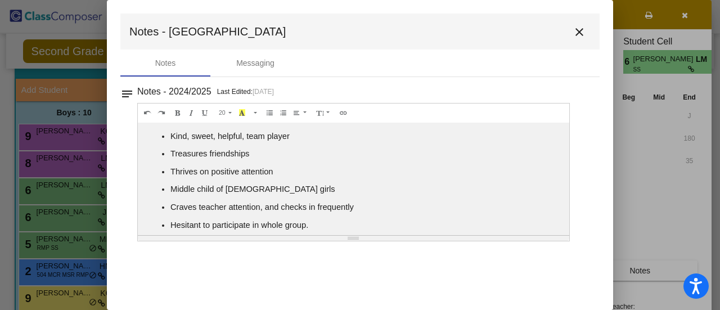
scroll to position [0, 0]
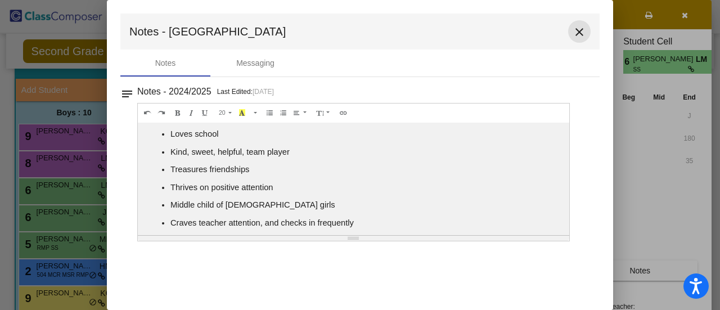
click at [580, 26] on mat-icon "close" at bounding box center [580, 32] width 14 height 14
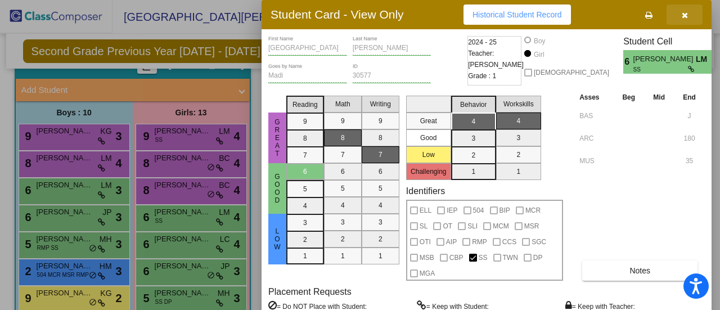
click at [684, 16] on icon "button" at bounding box center [685, 15] width 6 height 8
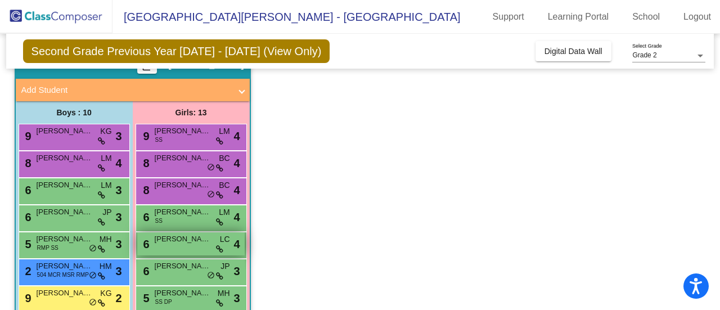
click at [170, 240] on span "Rhylan Hardy" at bounding box center [183, 239] width 56 height 11
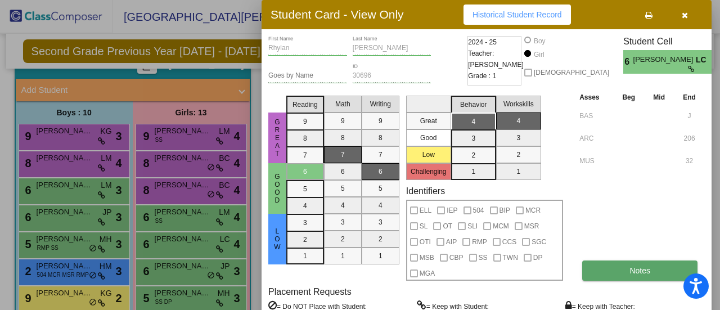
click at [647, 265] on button "Notes" at bounding box center [640, 271] width 115 height 20
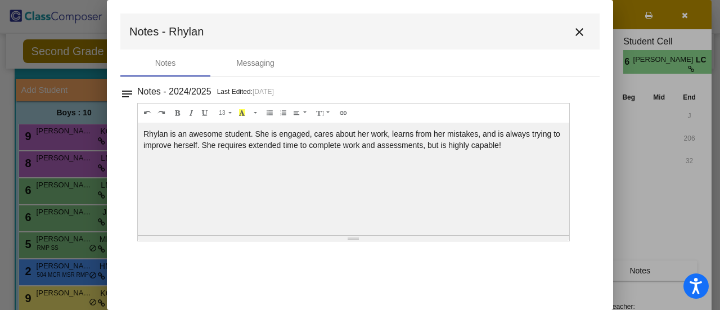
click at [579, 27] on mat-icon "close" at bounding box center [580, 32] width 14 height 14
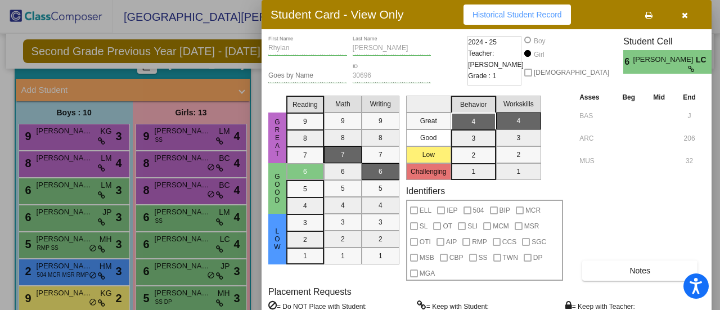
click at [693, 13] on button "button" at bounding box center [685, 15] width 36 height 20
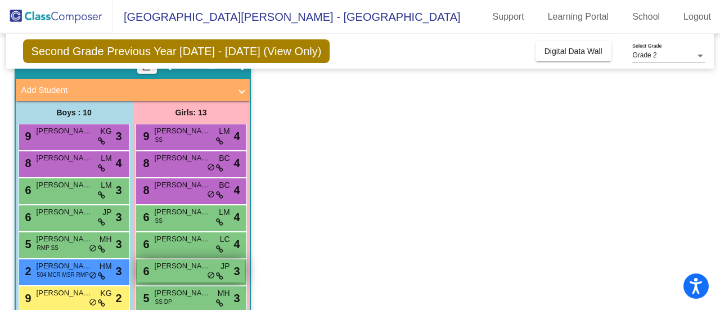
click at [173, 265] on span "Quinn Mandeville" at bounding box center [183, 266] width 56 height 11
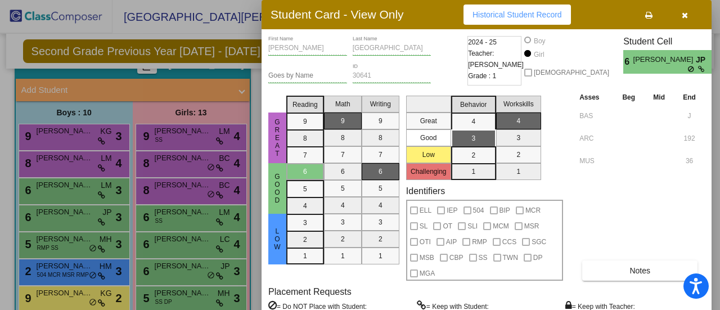
click at [696, 15] on button "button" at bounding box center [685, 15] width 36 height 20
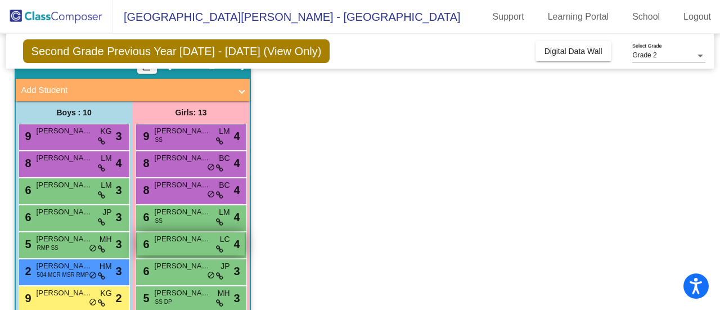
click at [189, 243] on span "Rhylan Hardy" at bounding box center [183, 239] width 56 height 11
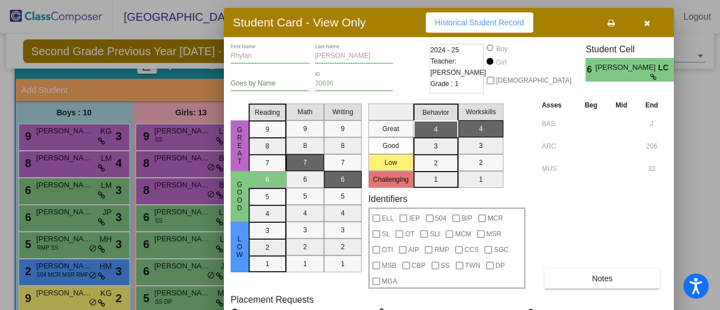
drag, startPoint x: 591, startPoint y: 13, endPoint x: 553, endPoint y: 21, distance: 38.5
click at [553, 21] on div "Student Card - View Only Historical Student Record" at bounding box center [449, 22] width 450 height 29
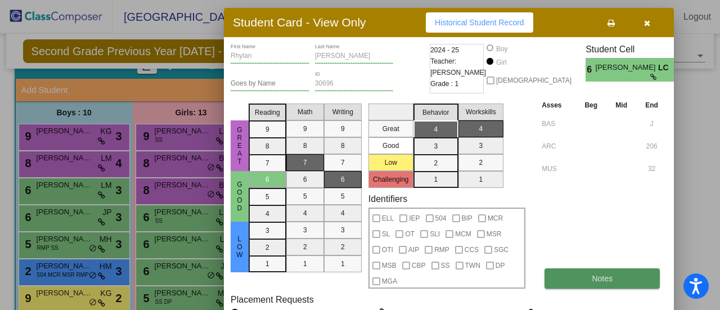
click at [592, 280] on button "Notes" at bounding box center [602, 278] width 115 height 20
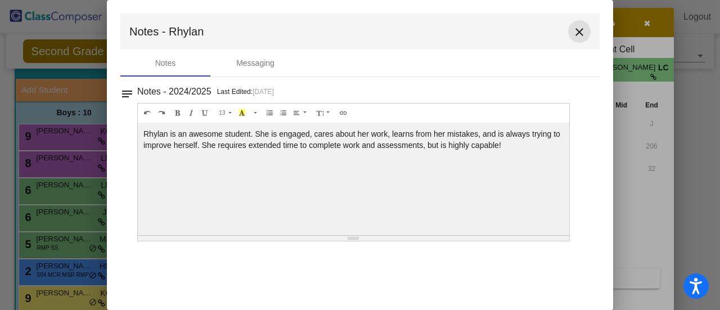
click at [573, 32] on mat-icon "close" at bounding box center [580, 32] width 14 height 14
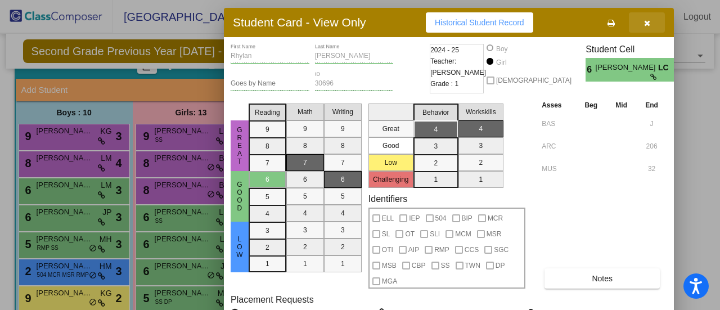
click at [659, 28] on button "button" at bounding box center [647, 22] width 36 height 20
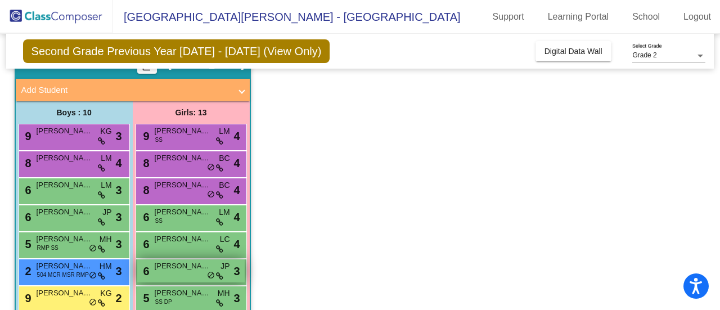
click at [170, 271] on span "Quinn Mandeville" at bounding box center [183, 266] width 56 height 11
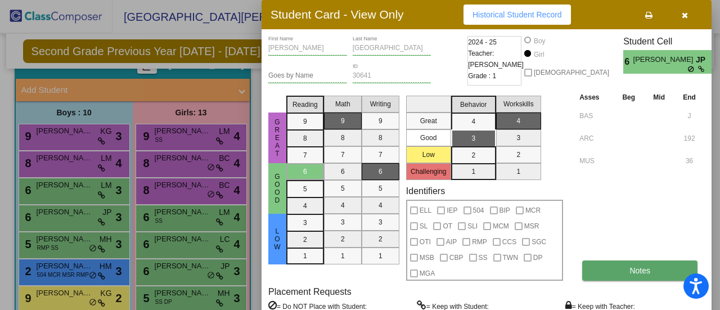
click at [619, 270] on button "Notes" at bounding box center [640, 271] width 115 height 20
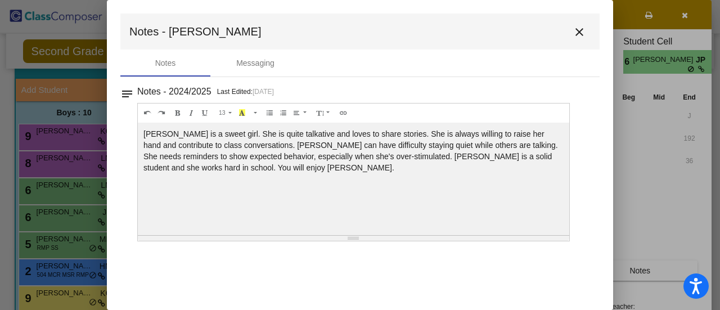
click at [590, 40] on mat-toolbar "Notes - Quinn close" at bounding box center [360, 32] width 480 height 36
click at [582, 38] on mat-icon "close" at bounding box center [580, 32] width 14 height 14
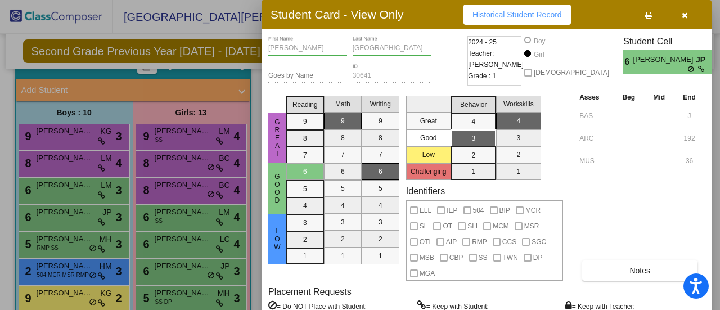
click at [693, 11] on button "button" at bounding box center [685, 15] width 36 height 20
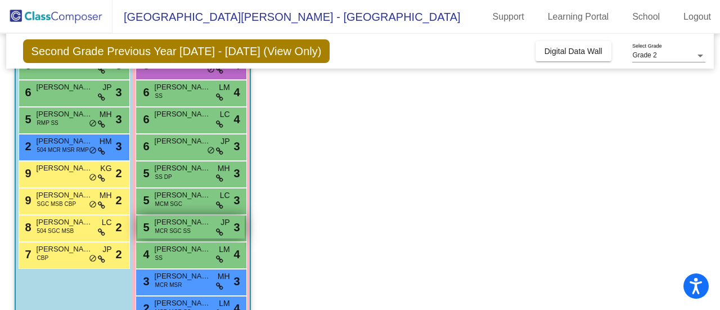
scroll to position [225, 0]
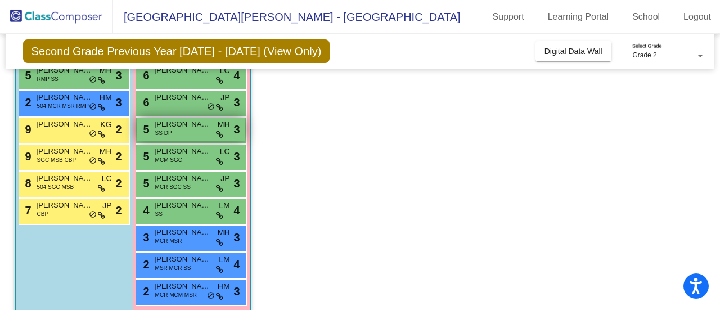
click at [177, 127] on span "Astrid Fusselman-Hartman" at bounding box center [183, 124] width 56 height 11
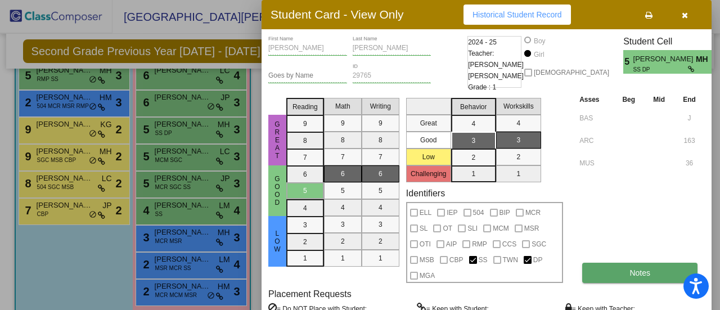
click at [611, 276] on button "Notes" at bounding box center [640, 273] width 115 height 20
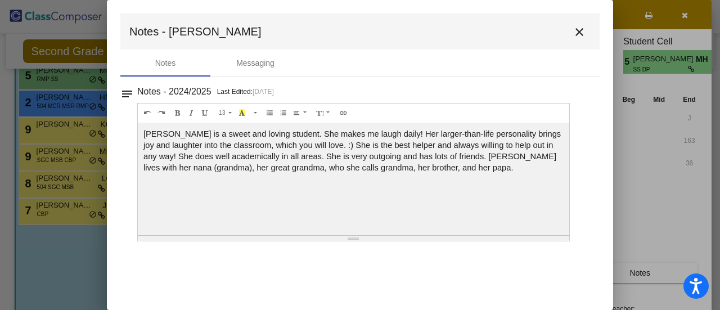
click at [582, 35] on mat-icon "close" at bounding box center [580, 32] width 14 height 14
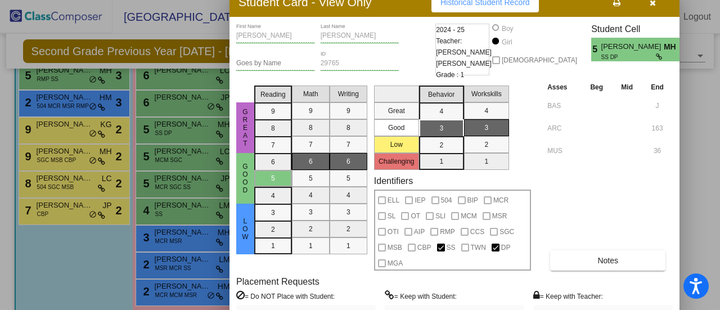
drag, startPoint x: 602, startPoint y: 14, endPoint x: 570, endPoint y: 2, distance: 34.4
click at [570, 2] on div "Student Card - View Only Historical Student Record" at bounding box center [455, 2] width 450 height 29
click at [655, 4] on icon "button" at bounding box center [653, 3] width 6 height 8
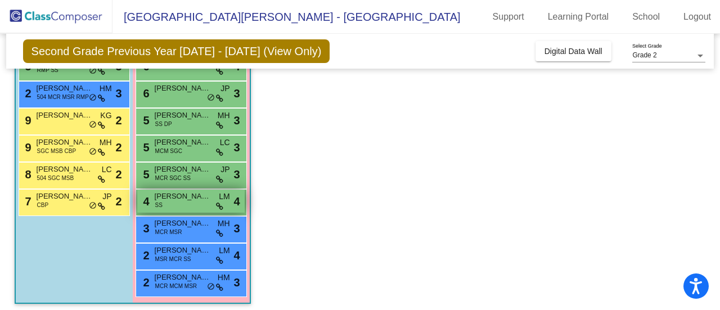
scroll to position [239, 0]
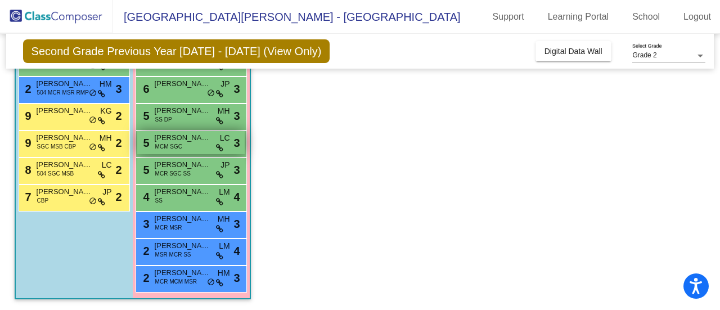
click at [194, 145] on div "5 Aubrey Loscko MCM SGC LC lock do_not_disturb_alt 3" at bounding box center [191, 142] width 108 height 23
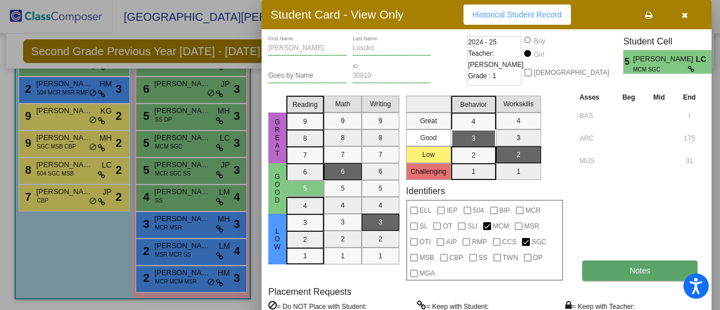
click at [625, 274] on button "Notes" at bounding box center [640, 271] width 115 height 20
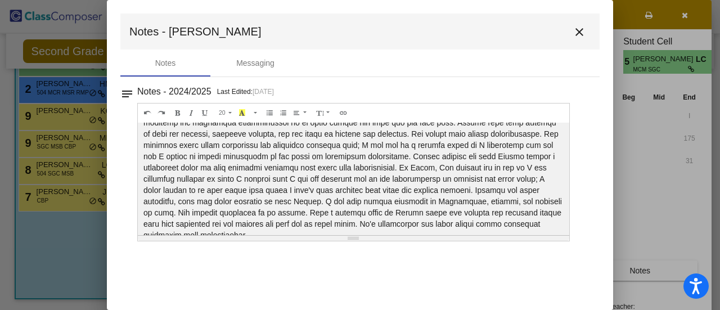
scroll to position [74, 0]
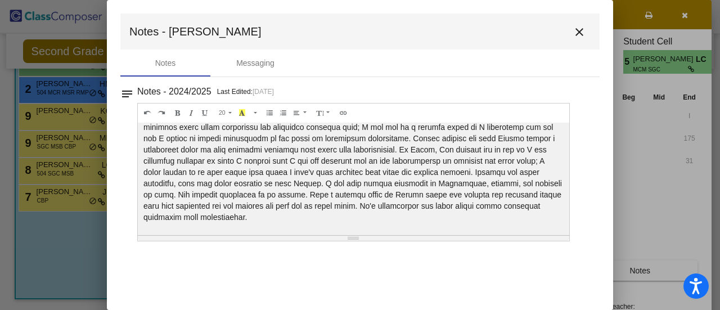
click at [586, 37] on mat-icon "close" at bounding box center [580, 32] width 14 height 14
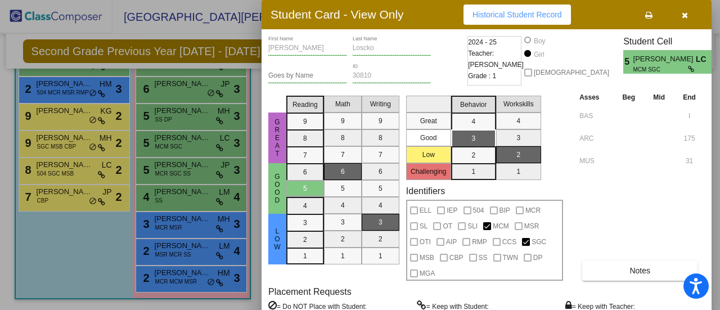
click at [680, 15] on button "button" at bounding box center [685, 15] width 36 height 20
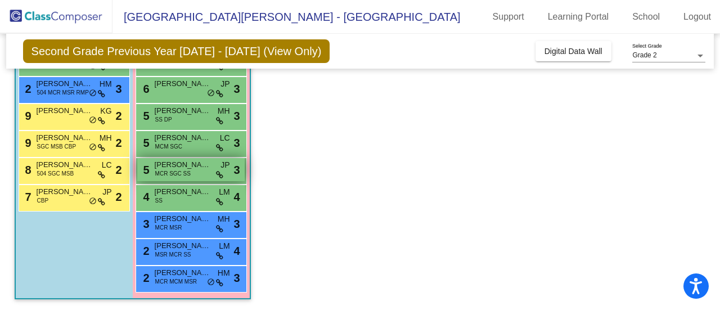
click at [189, 171] on span "MCR SGC SS" at bounding box center [172, 173] width 35 height 8
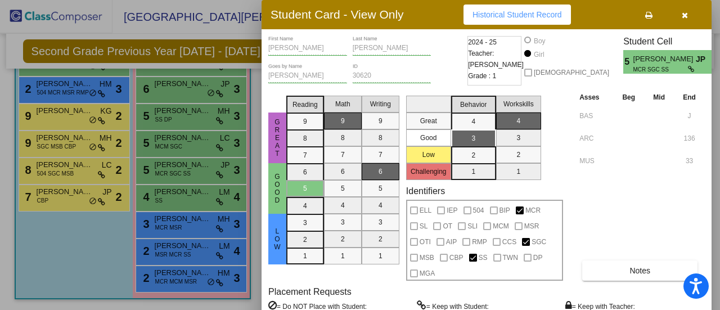
click at [704, 17] on div "Student Card - View Only Historical Student Record" at bounding box center [487, 14] width 450 height 29
click at [686, 11] on icon "button" at bounding box center [685, 15] width 6 height 8
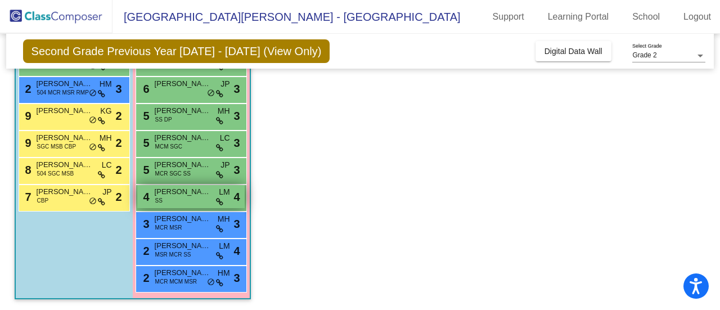
click at [178, 192] on span "Madelyn May" at bounding box center [183, 191] width 56 height 11
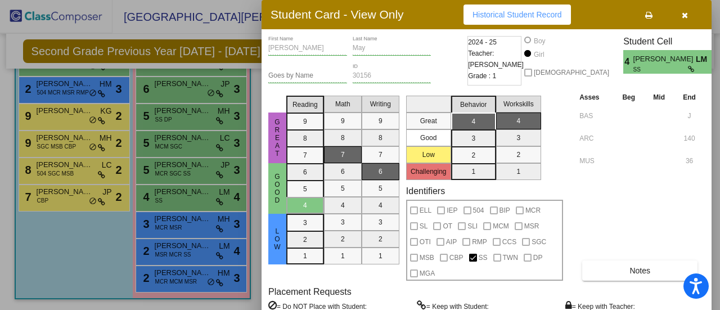
click at [693, 15] on button "button" at bounding box center [685, 15] width 36 height 20
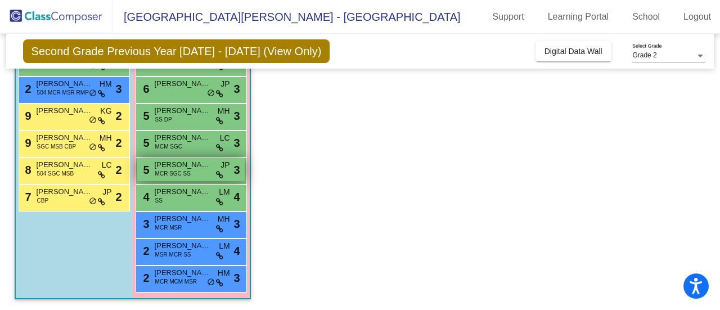
click at [186, 163] on span "Gwendolyn Karl" at bounding box center [183, 164] width 56 height 11
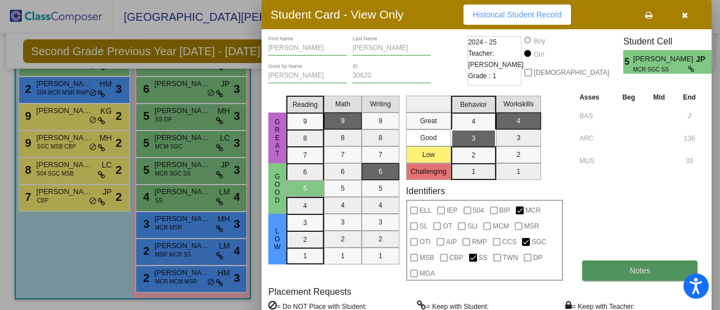
click at [646, 269] on span "Notes" at bounding box center [640, 270] width 21 height 9
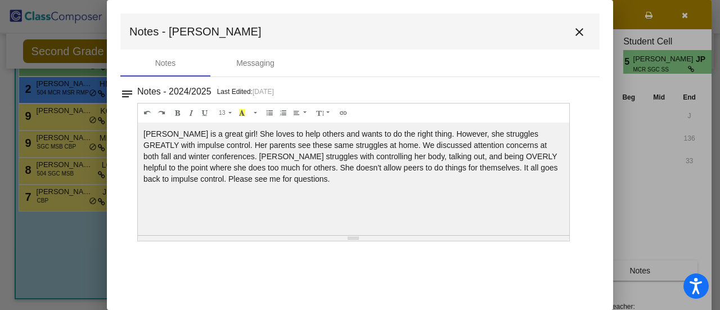
click at [580, 33] on mat-icon "close" at bounding box center [580, 32] width 14 height 14
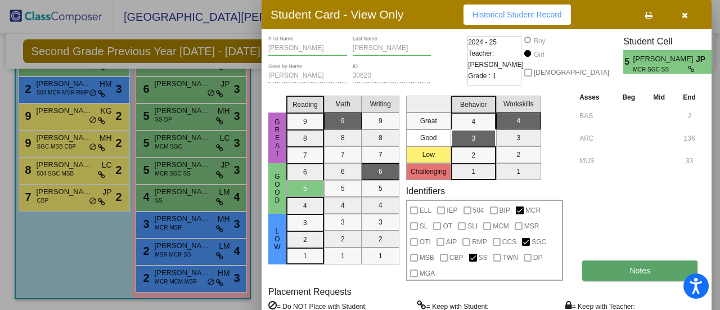
click at [667, 275] on button "Notes" at bounding box center [640, 271] width 115 height 20
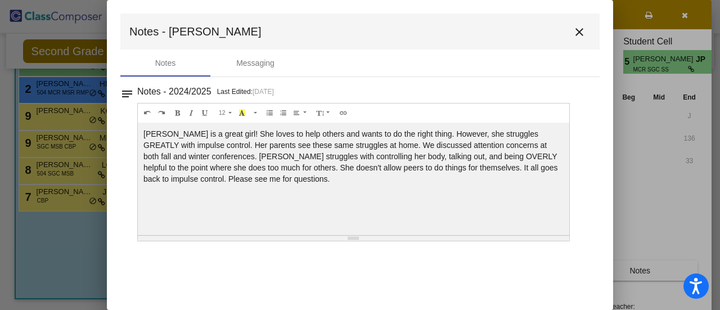
click at [582, 23] on button "close" at bounding box center [579, 31] width 23 height 23
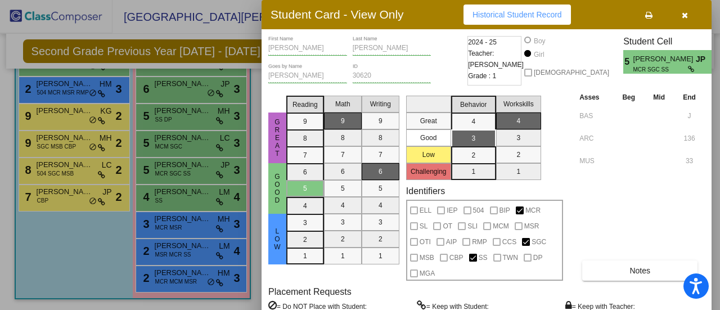
click at [681, 14] on button "button" at bounding box center [685, 15] width 36 height 20
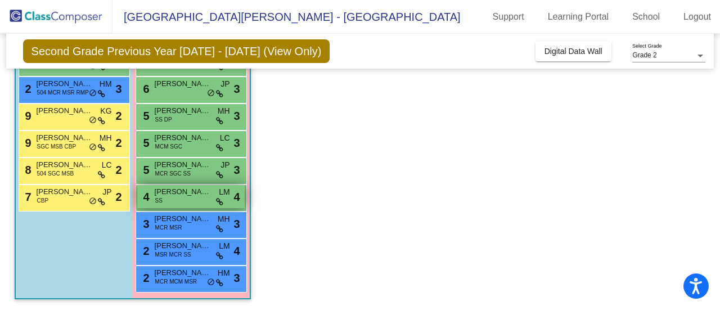
click at [194, 195] on span "Madelyn May" at bounding box center [183, 191] width 56 height 11
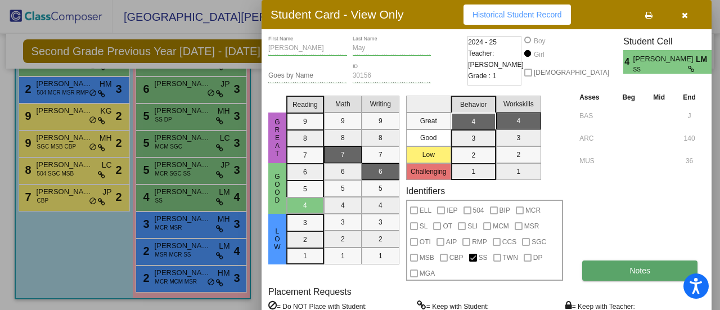
click at [633, 274] on span "Notes" at bounding box center [640, 270] width 21 height 9
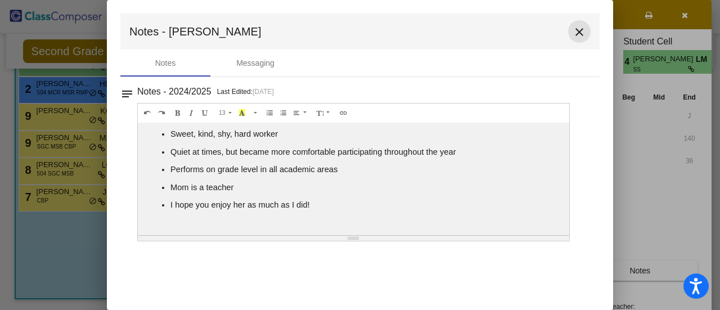
click at [585, 36] on mat-icon "close" at bounding box center [580, 32] width 14 height 14
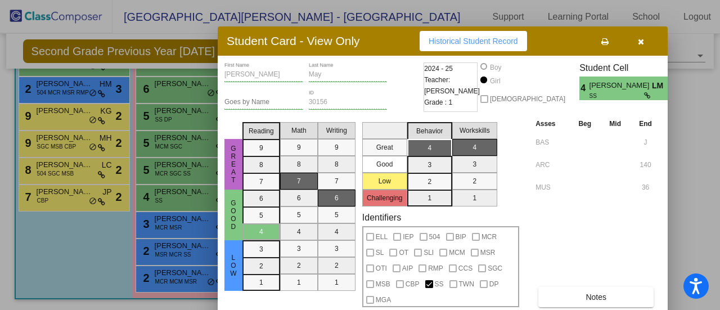
drag, startPoint x: 597, startPoint y: 15, endPoint x: 555, endPoint y: 44, distance: 51.2
click at [554, 41] on div "Student Card - View Only Historical Student Record" at bounding box center [443, 40] width 450 height 29
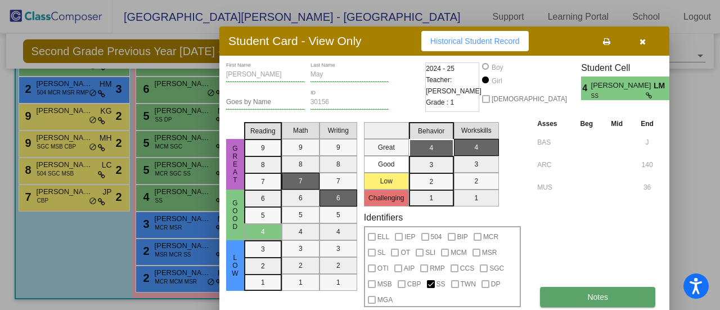
click at [614, 289] on button "Notes" at bounding box center [597, 297] width 115 height 20
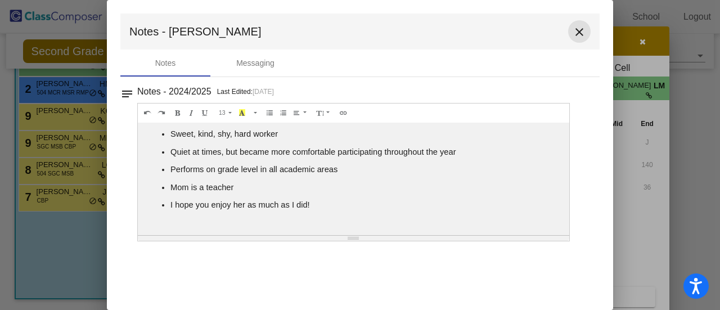
click at [574, 29] on mat-icon "close" at bounding box center [580, 32] width 14 height 14
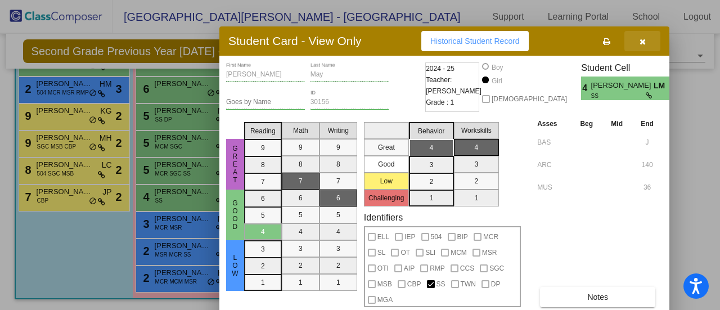
click at [646, 44] on button "button" at bounding box center [643, 41] width 36 height 20
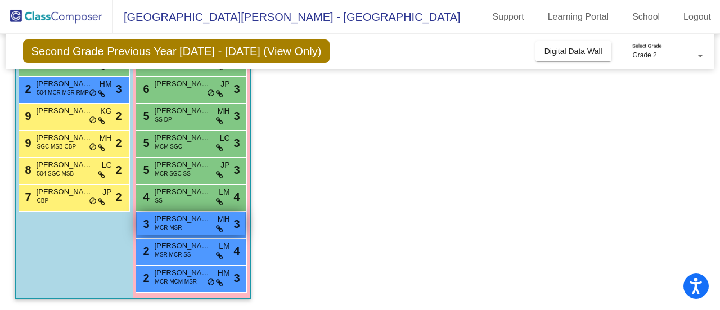
click at [171, 223] on span "MCR MSR" at bounding box center [168, 227] width 27 height 8
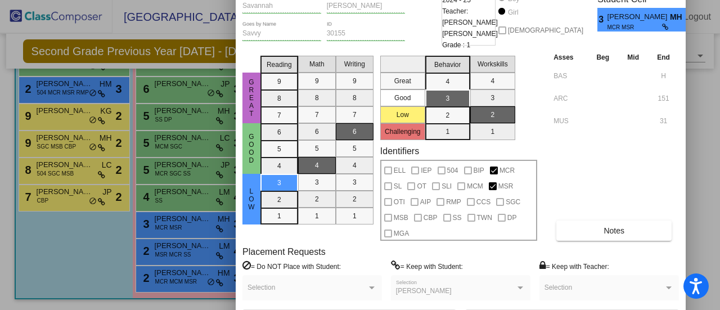
drag, startPoint x: 435, startPoint y: 16, endPoint x: 409, endPoint y: -26, distance: 49.5
click at [409, 0] on html "Accessibility Screen-Reader Guide, Feedback, and Issue Reporting | New window E…" at bounding box center [360, 155] width 720 height 310
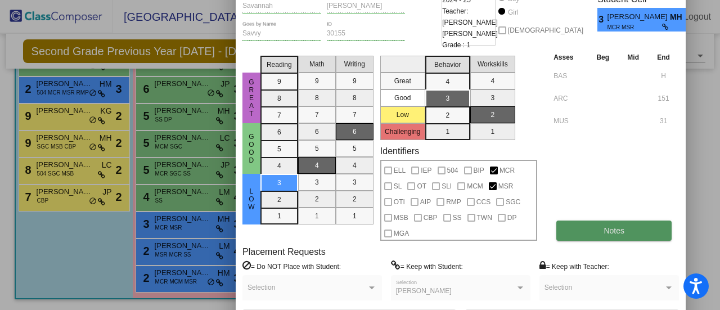
click at [614, 222] on button "Notes" at bounding box center [614, 231] width 115 height 20
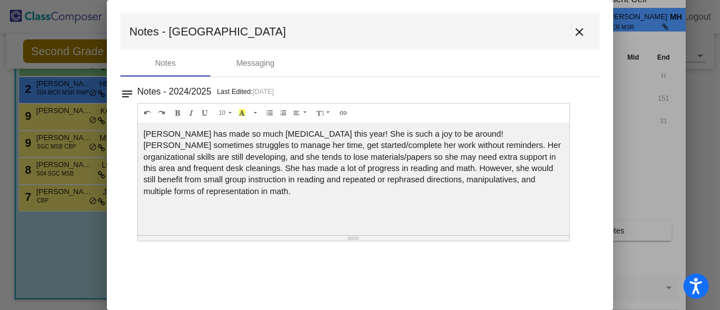
click at [590, 24] on mat-toolbar "Notes - Savannah close" at bounding box center [360, 32] width 480 height 36
click at [588, 35] on button "close" at bounding box center [579, 31] width 23 height 23
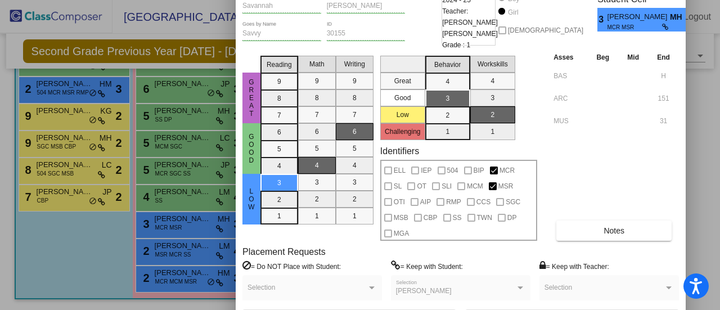
click at [689, 124] on div at bounding box center [360, 155] width 720 height 310
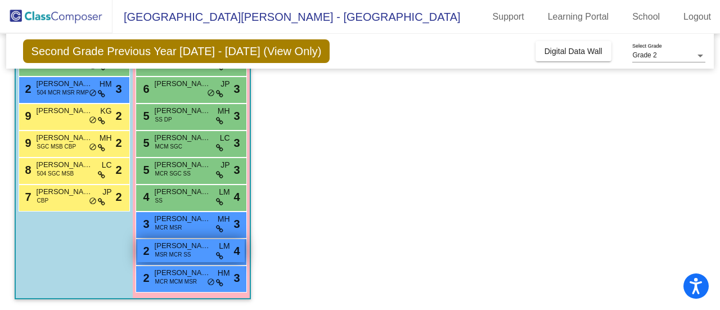
click at [191, 244] on span "Phoebe Brewer" at bounding box center [183, 245] width 56 height 11
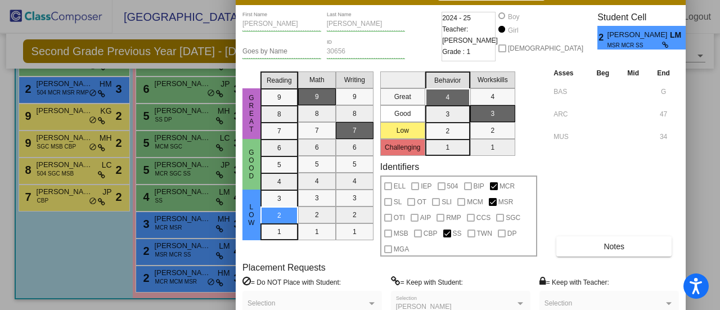
drag, startPoint x: 444, startPoint y: 16, endPoint x: 418, endPoint y: -8, distance: 35.4
click at [418, 0] on html "Accessibility Screen-Reader Guide, Feedback, and Issue Reporting | New window E…" at bounding box center [360, 155] width 720 height 310
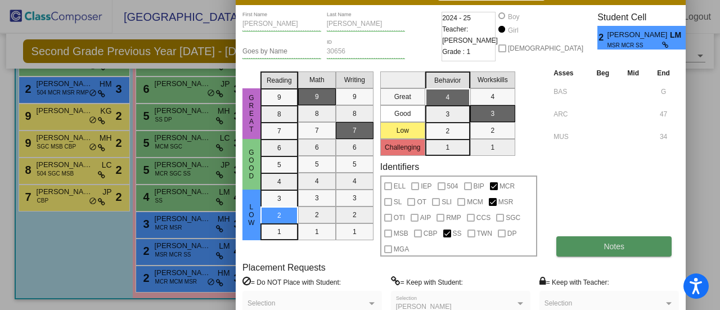
click at [612, 244] on span "Notes" at bounding box center [614, 246] width 21 height 9
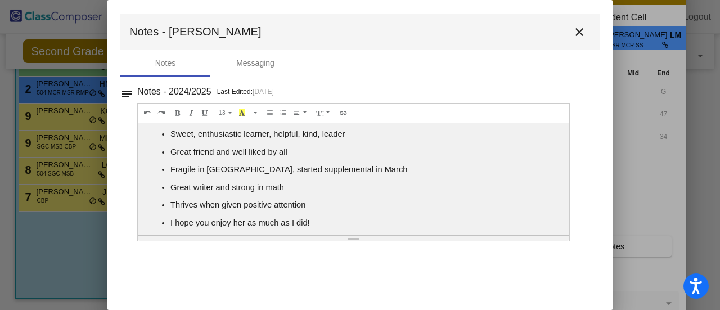
scroll to position [3, 0]
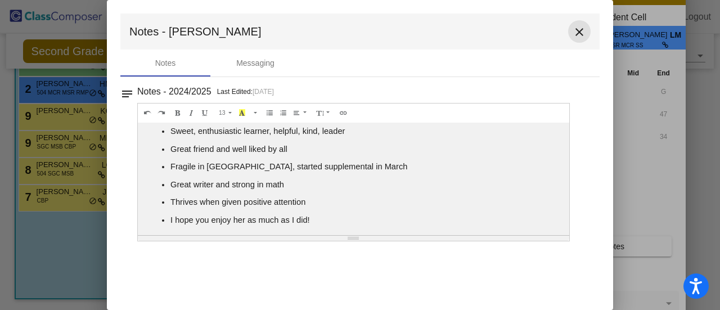
click at [587, 32] on button "close" at bounding box center [579, 31] width 23 height 23
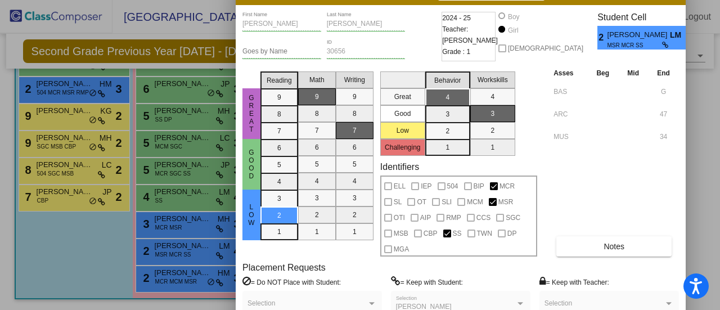
click at [693, 162] on div at bounding box center [360, 155] width 720 height 310
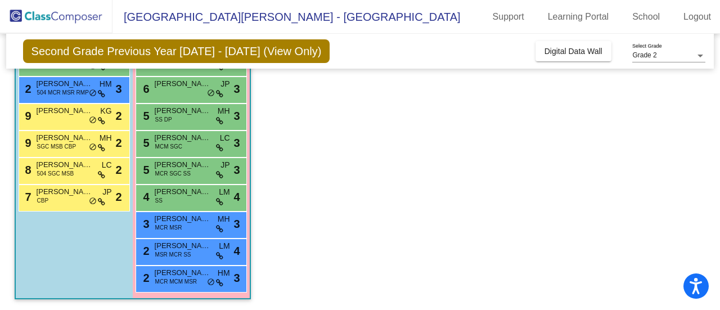
click at [0, 0] on div "Girls: 13 9 Juliana Kestner SS LM lock do_not_disturb_alt 4 8 Amaya Sharma BC l…" at bounding box center [0, 0] width 0 height 0
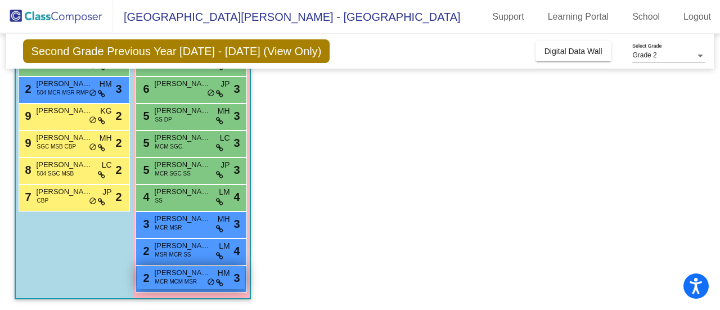
click at [176, 282] on span "MCR MCM MSR" at bounding box center [176, 281] width 42 height 8
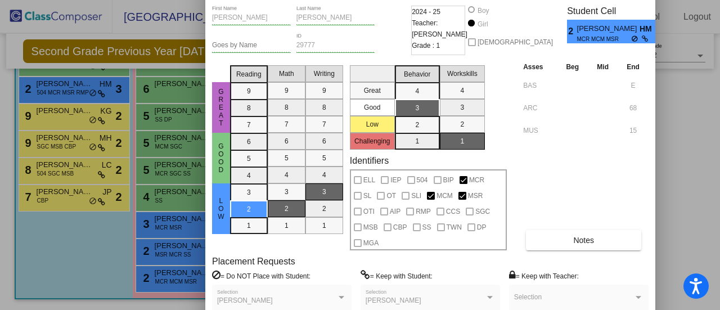
drag, startPoint x: 435, startPoint y: 15, endPoint x: 378, endPoint y: -16, distance: 64.0
click at [378, 0] on html "Accessibility Screen-Reader Guide, Feedback, and Issue Reporting | New window E…" at bounding box center [360, 155] width 720 height 310
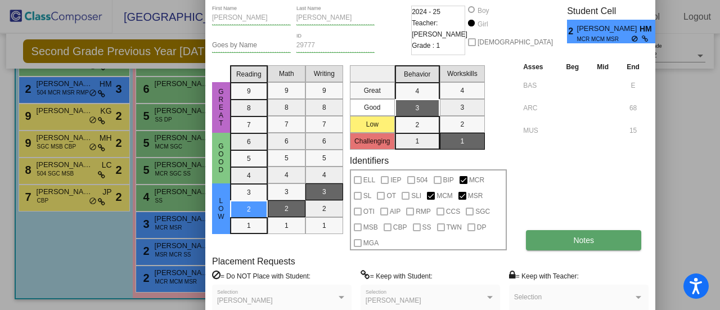
click at [581, 236] on span "Notes" at bounding box center [584, 240] width 21 height 9
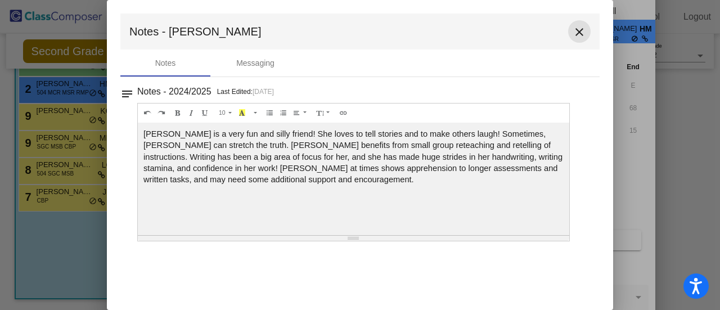
click at [581, 37] on mat-icon "close" at bounding box center [580, 32] width 14 height 14
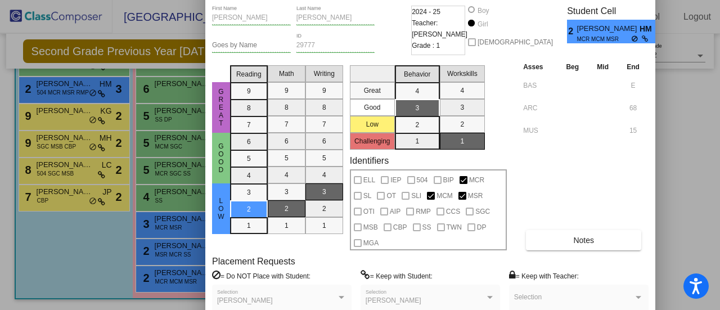
click at [670, 120] on div at bounding box center [360, 155] width 720 height 310
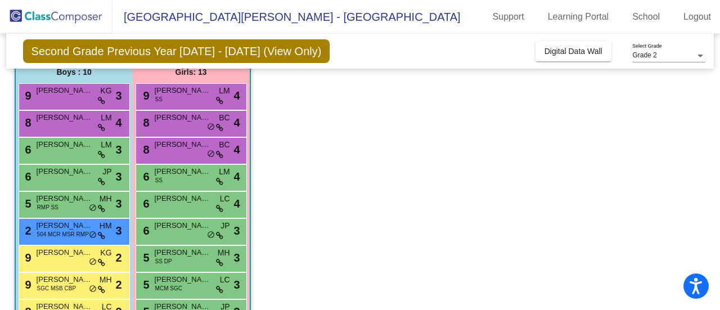
scroll to position [0, 0]
